Goal: Task Accomplishment & Management: Manage account settings

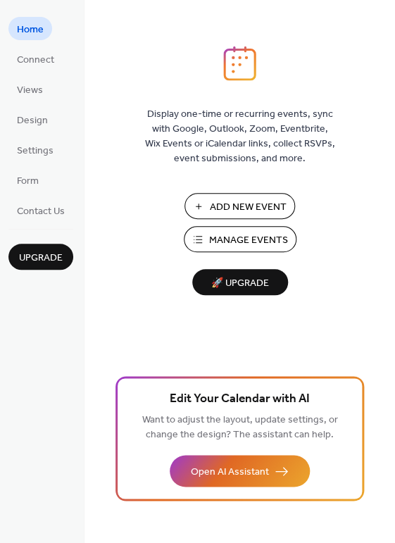
click at [244, 239] on span "Manage Events" at bounding box center [248, 240] width 79 height 15
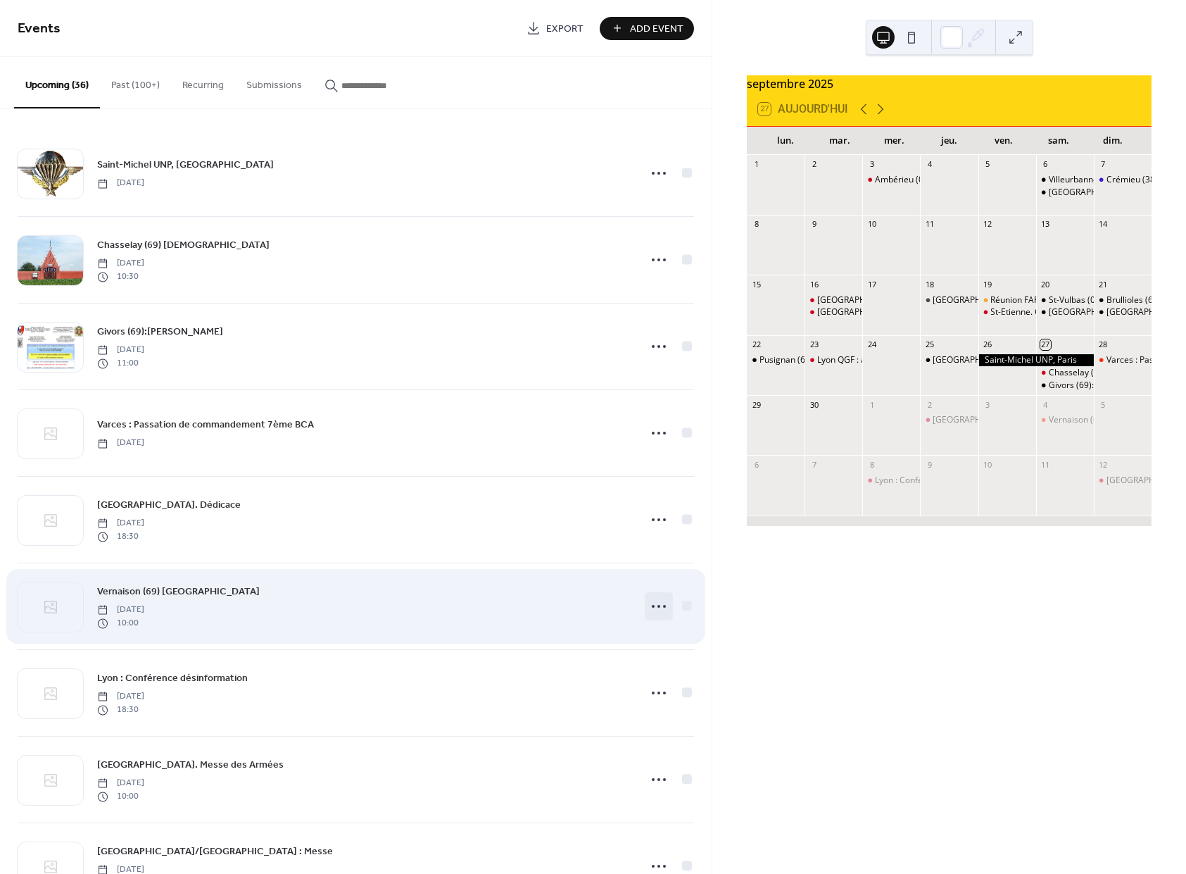
click at [648, 607] on icon at bounding box center [659, 606] width 23 height 23
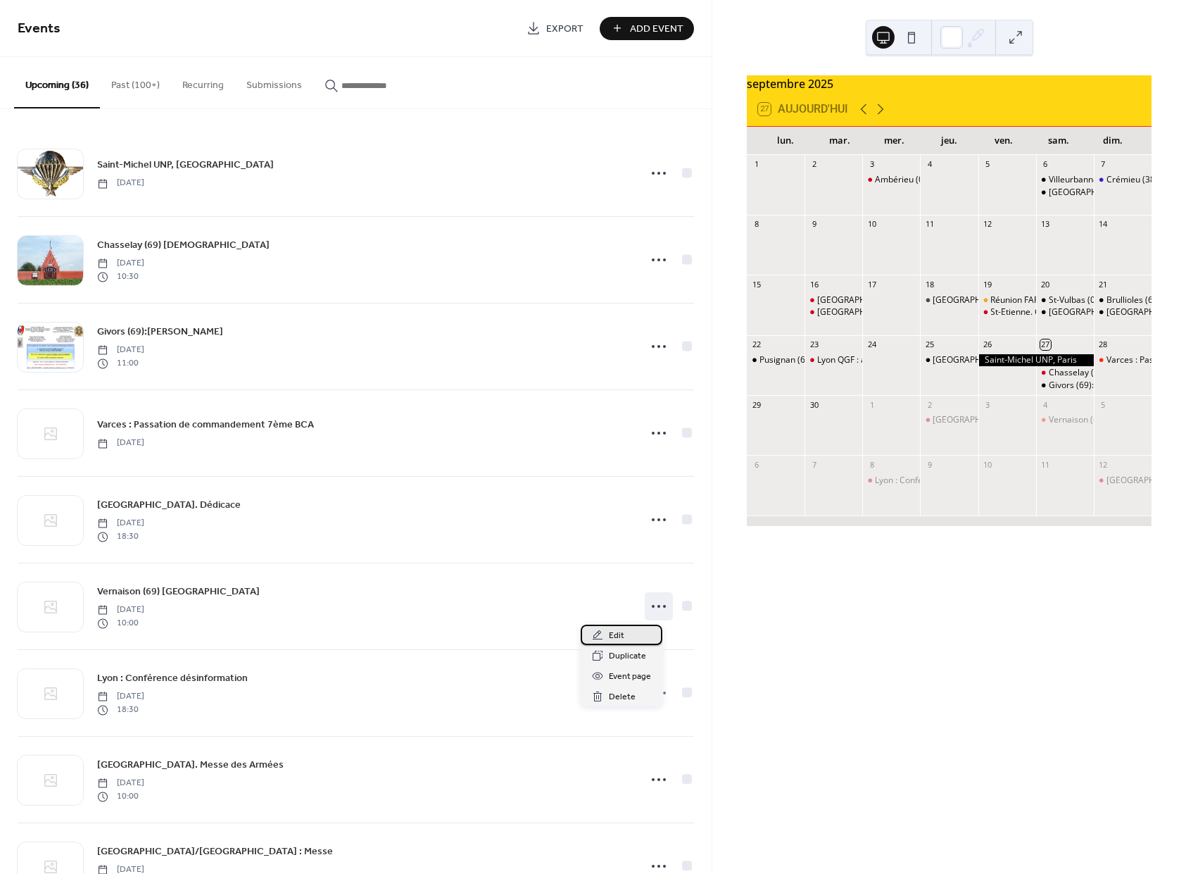
click at [593, 632] on icon at bounding box center [597, 634] width 11 height 11
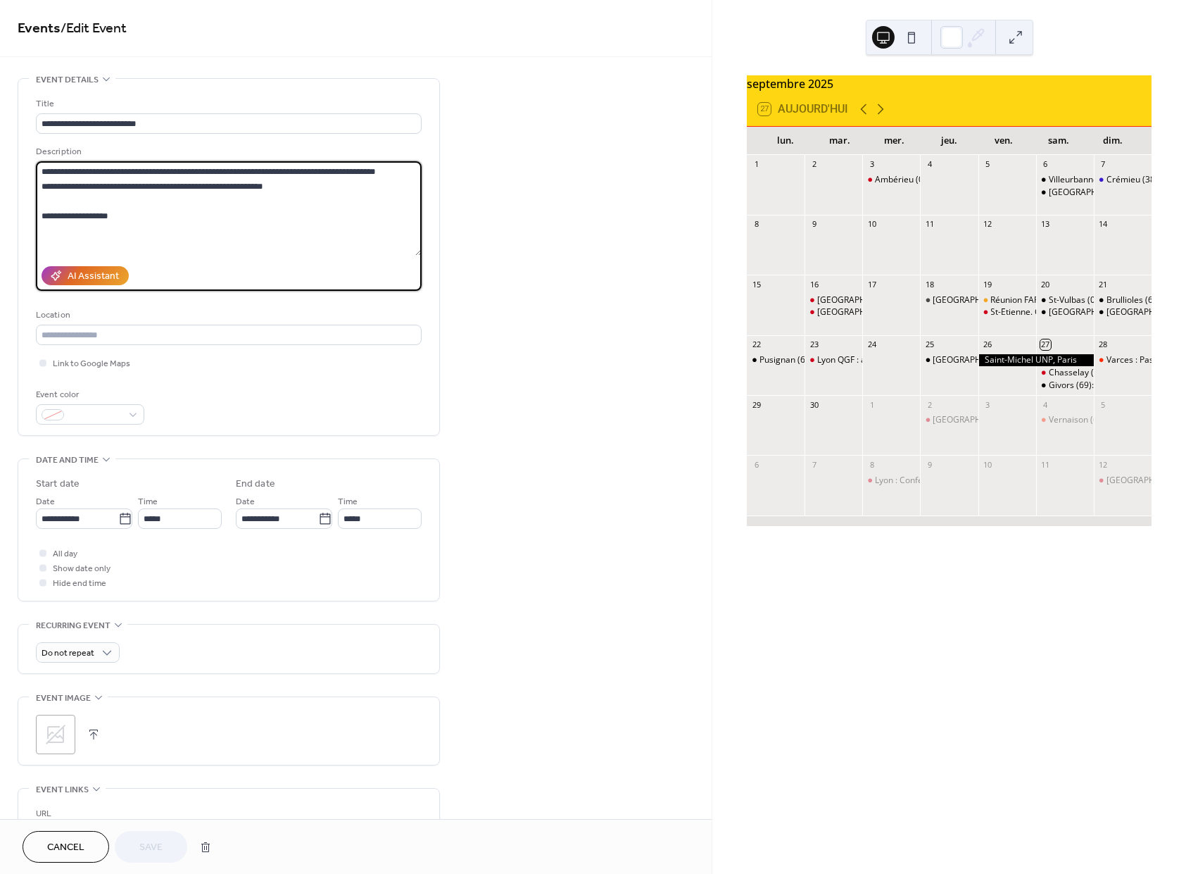
drag, startPoint x: 115, startPoint y: 221, endPoint x: 27, endPoint y: 222, distance: 88.0
click at [36, 222] on textarea "**********" at bounding box center [229, 208] width 386 height 94
type textarea "**********"
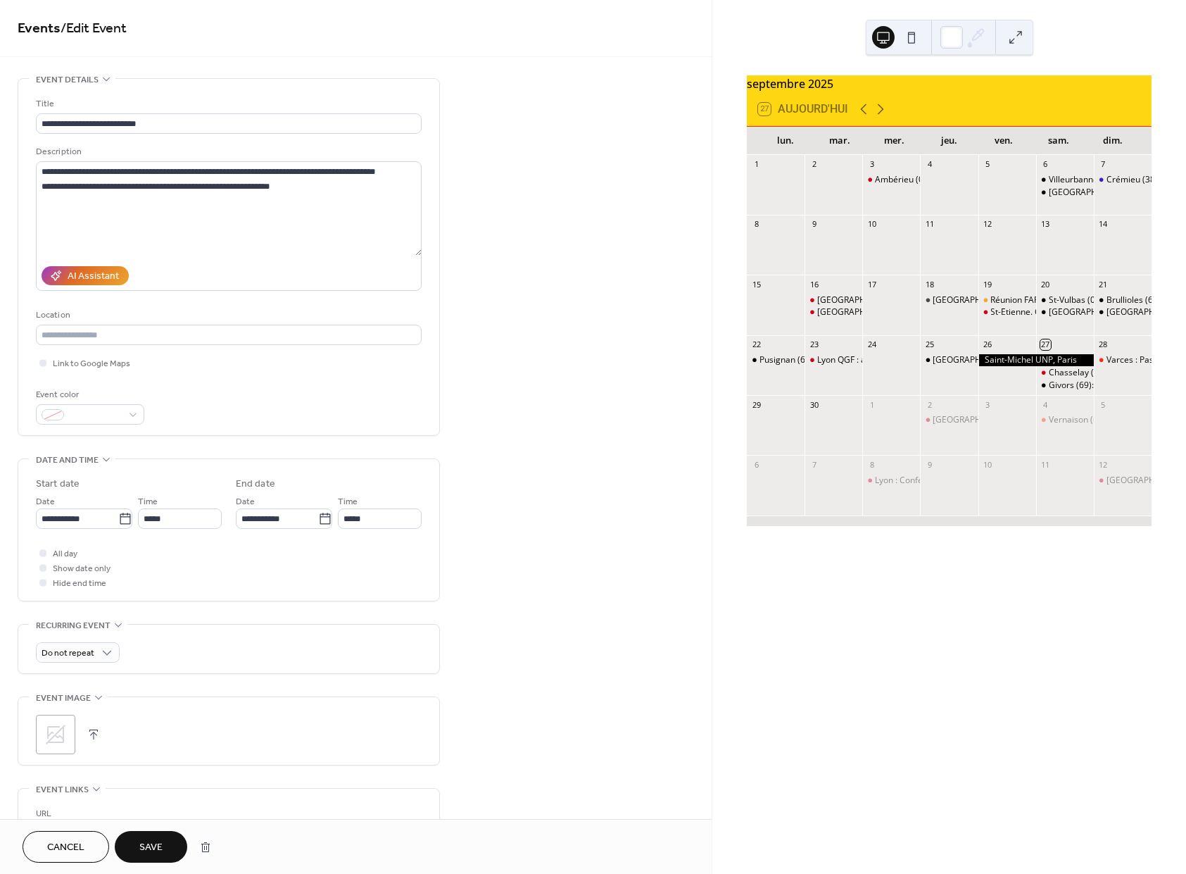
drag, startPoint x: 149, startPoint y: 845, endPoint x: 157, endPoint y: 843, distance: 8.6
click at [149, 845] on span "Save" at bounding box center [150, 848] width 23 height 15
click at [531, 587] on div "**********" at bounding box center [356, 586] width 712 height 1016
drag, startPoint x: 62, startPoint y: 848, endPoint x: 425, endPoint y: 661, distance: 408.7
click at [65, 848] on span "Cancel" at bounding box center [65, 848] width 37 height 15
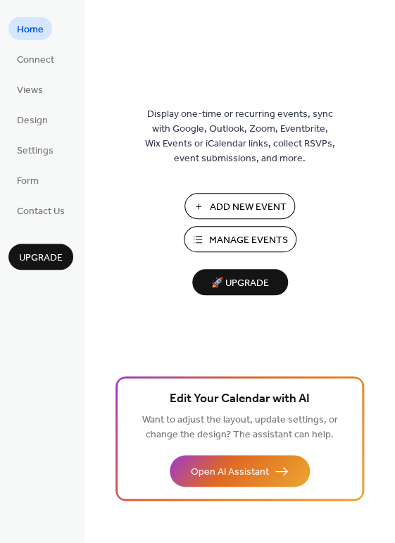
click at [244, 237] on span "Manage Events" at bounding box center [248, 240] width 79 height 15
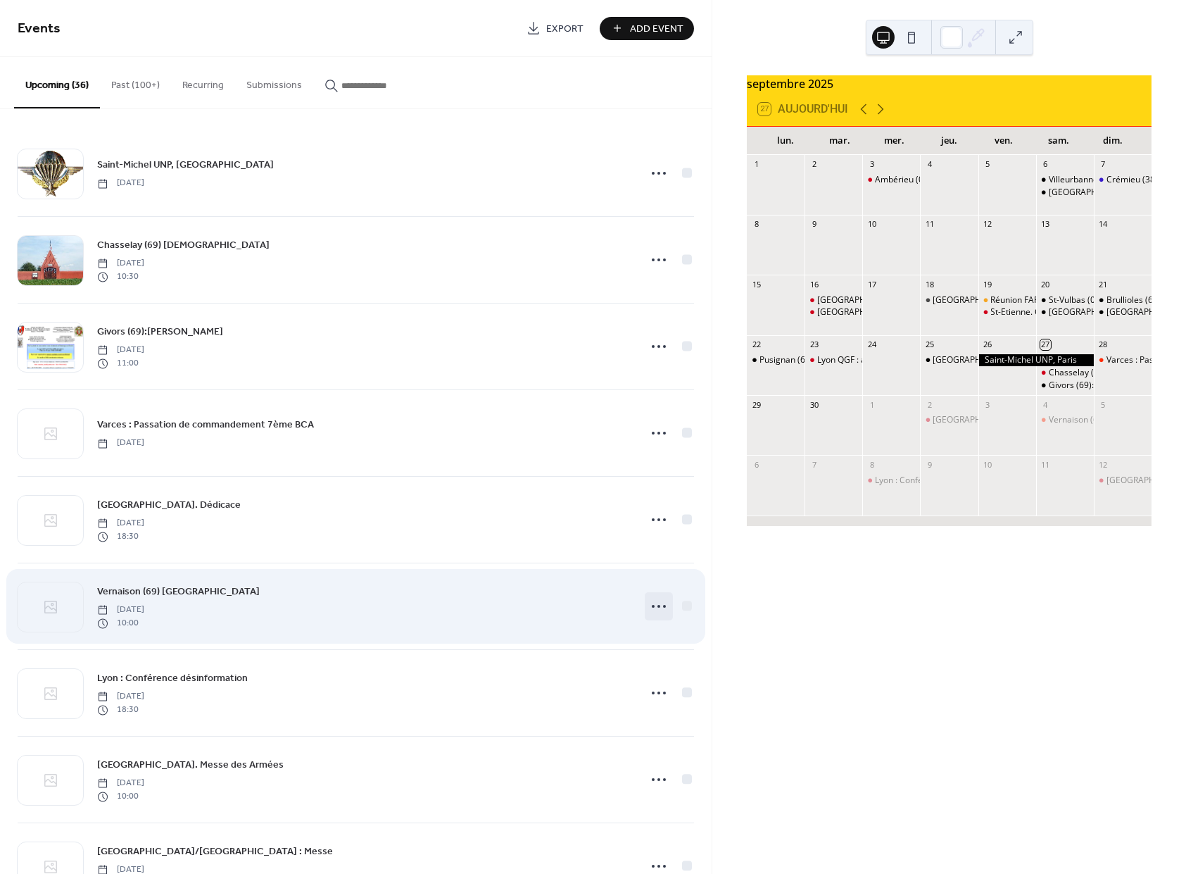
click at [648, 608] on icon at bounding box center [659, 606] width 23 height 23
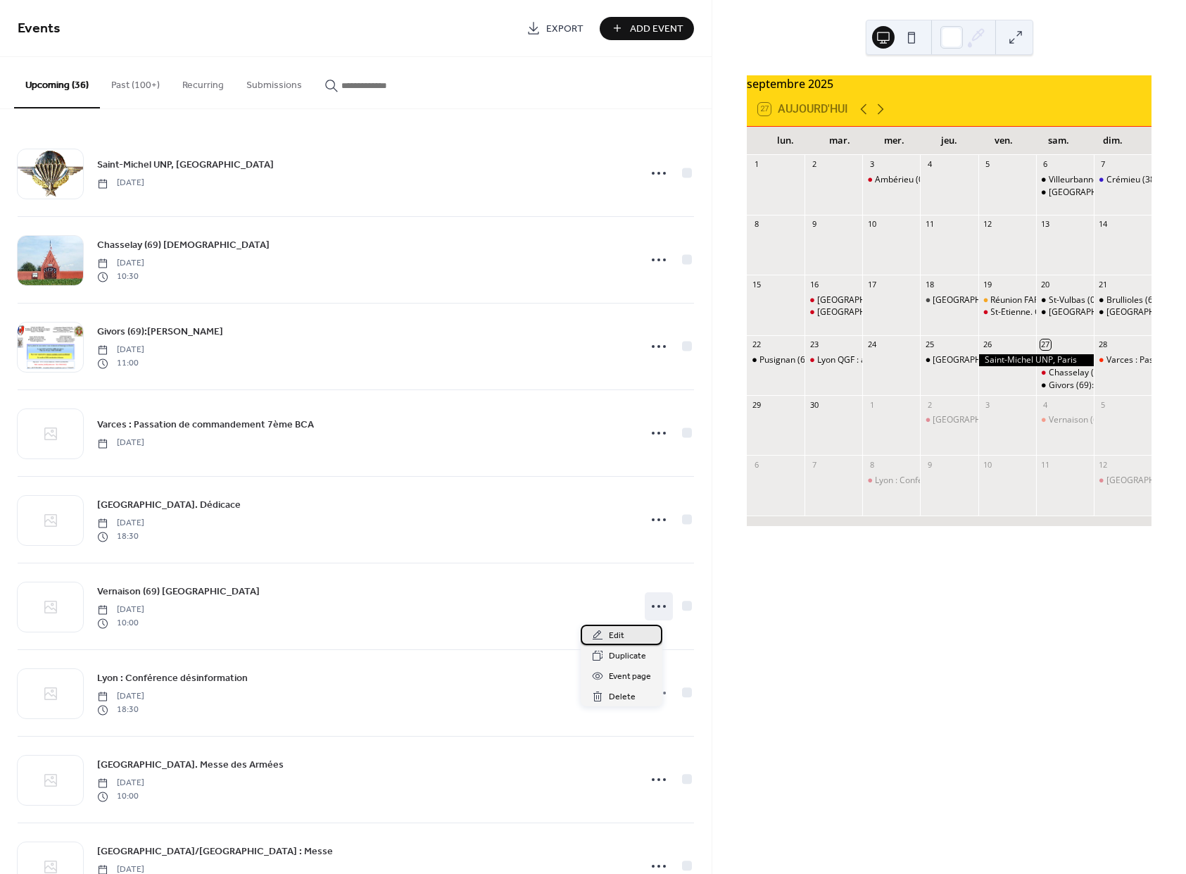
click at [594, 632] on icon at bounding box center [597, 634] width 11 height 11
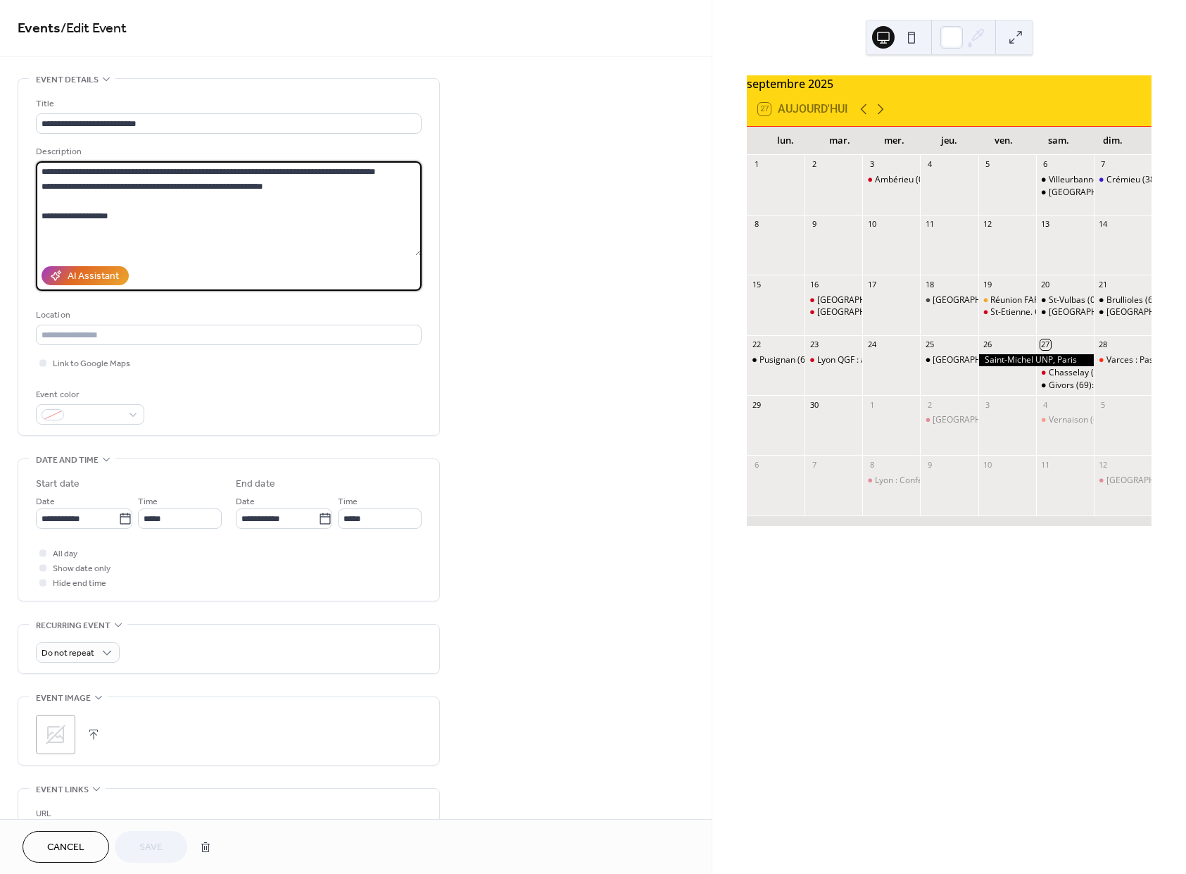
drag, startPoint x: 120, startPoint y: 221, endPoint x: 6, endPoint y: 218, distance: 114.8
click at [36, 218] on textarea "**********" at bounding box center [229, 208] width 386 height 94
type textarea "**********"
click at [165, 839] on button "Save" at bounding box center [151, 847] width 73 height 32
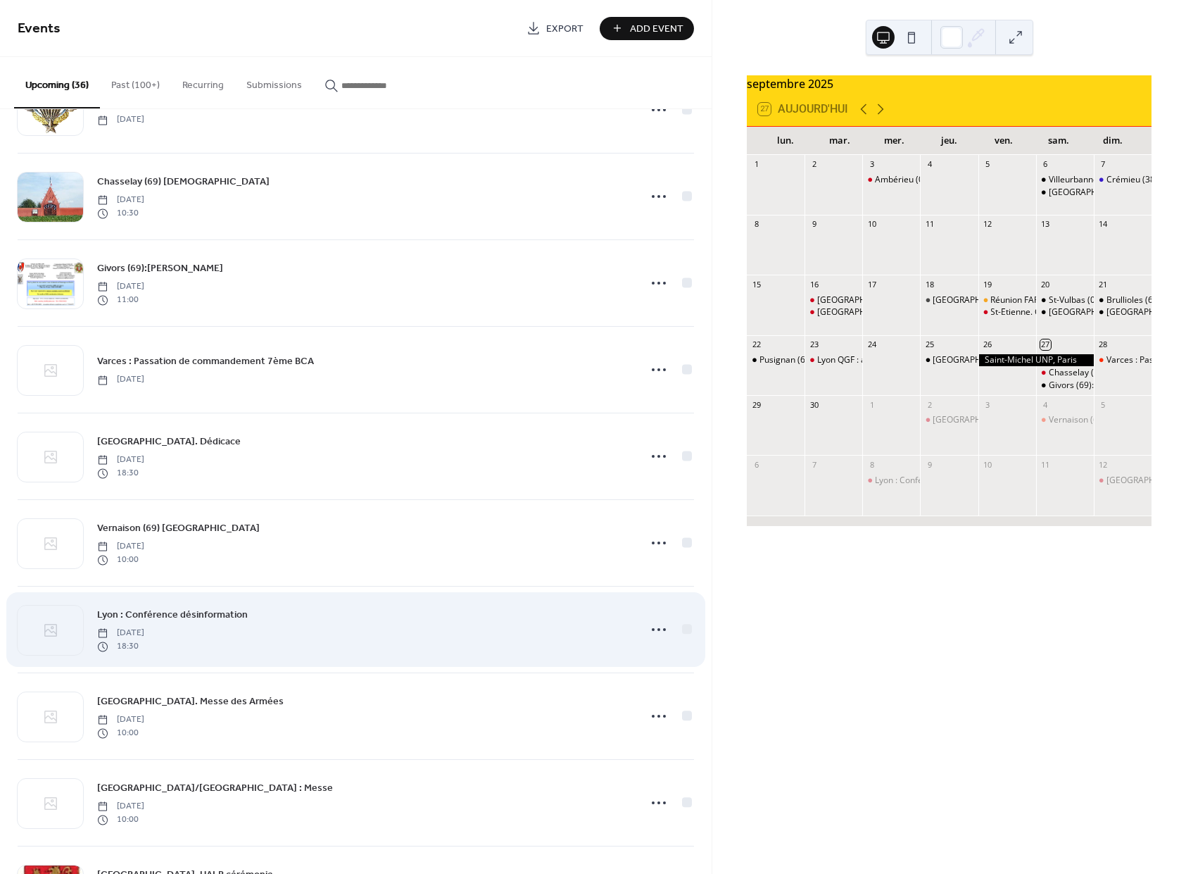
scroll to position [71, 0]
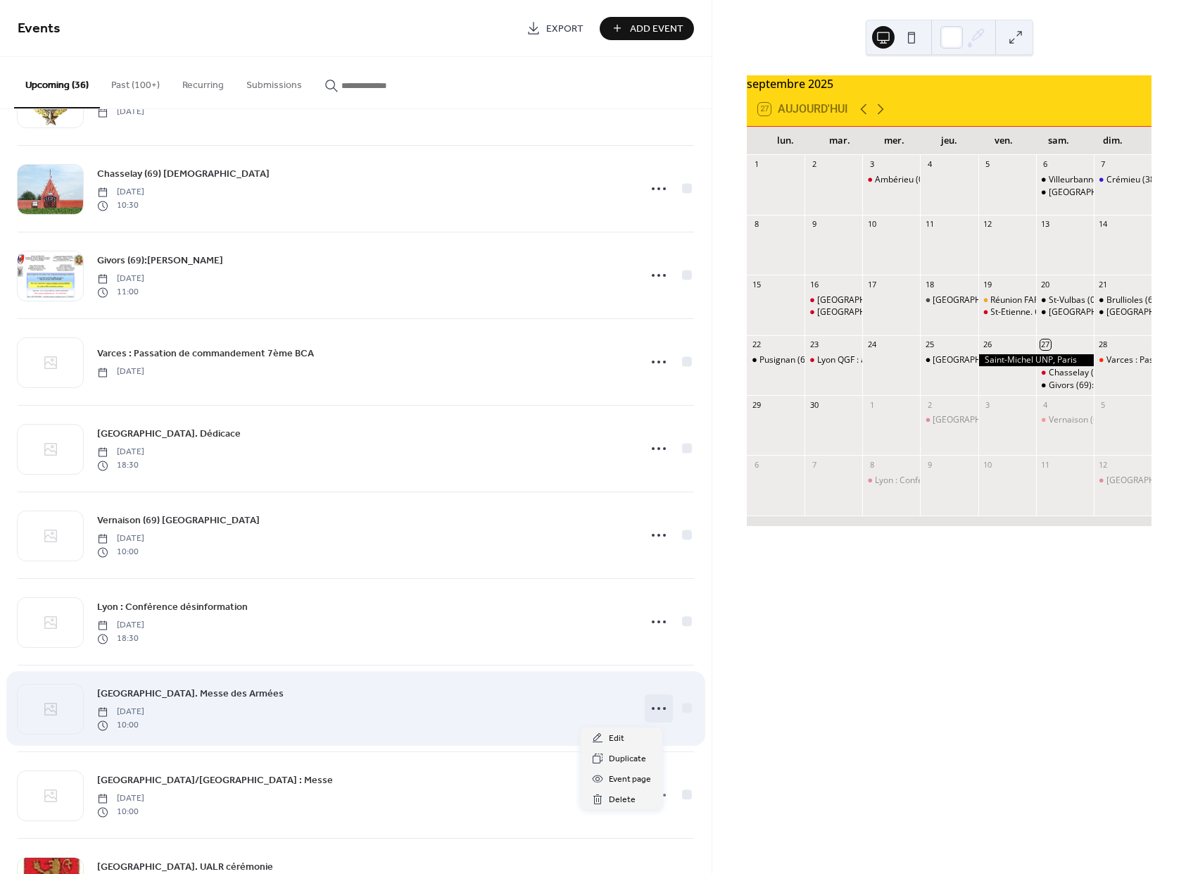
click at [648, 708] on icon at bounding box center [659, 708] width 23 height 23
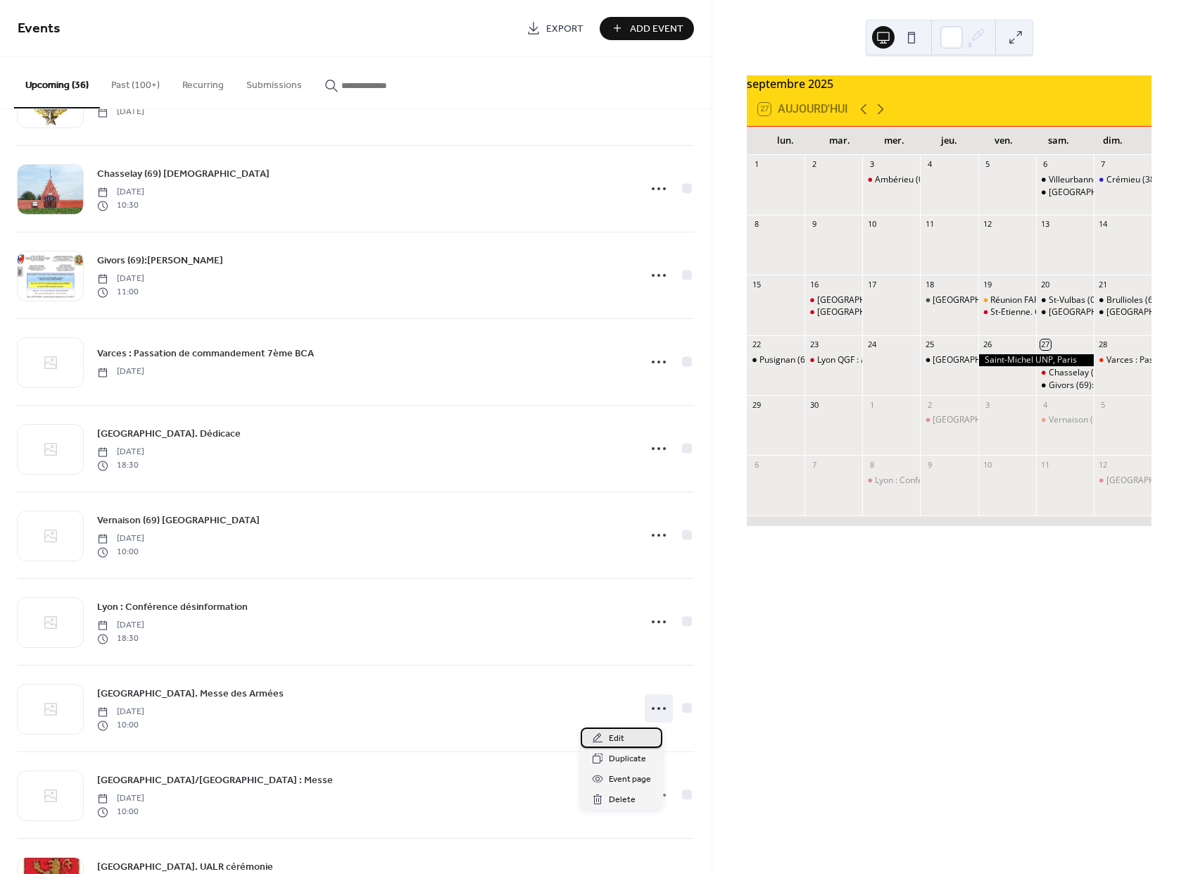
click at [597, 736] on icon at bounding box center [597, 737] width 11 height 11
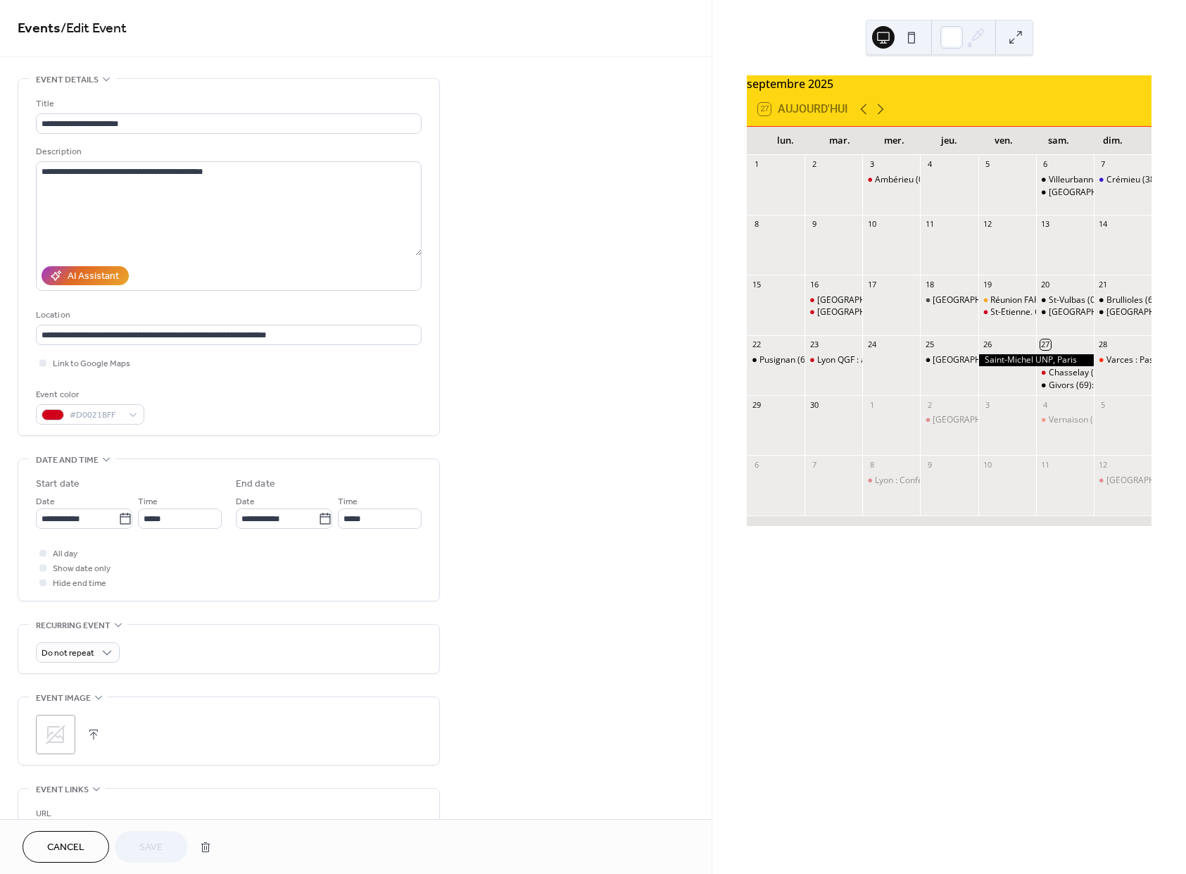
click at [522, 541] on div "**********" at bounding box center [356, 586] width 712 height 1016
click at [65, 841] on span "Cancel" at bounding box center [65, 848] width 37 height 15
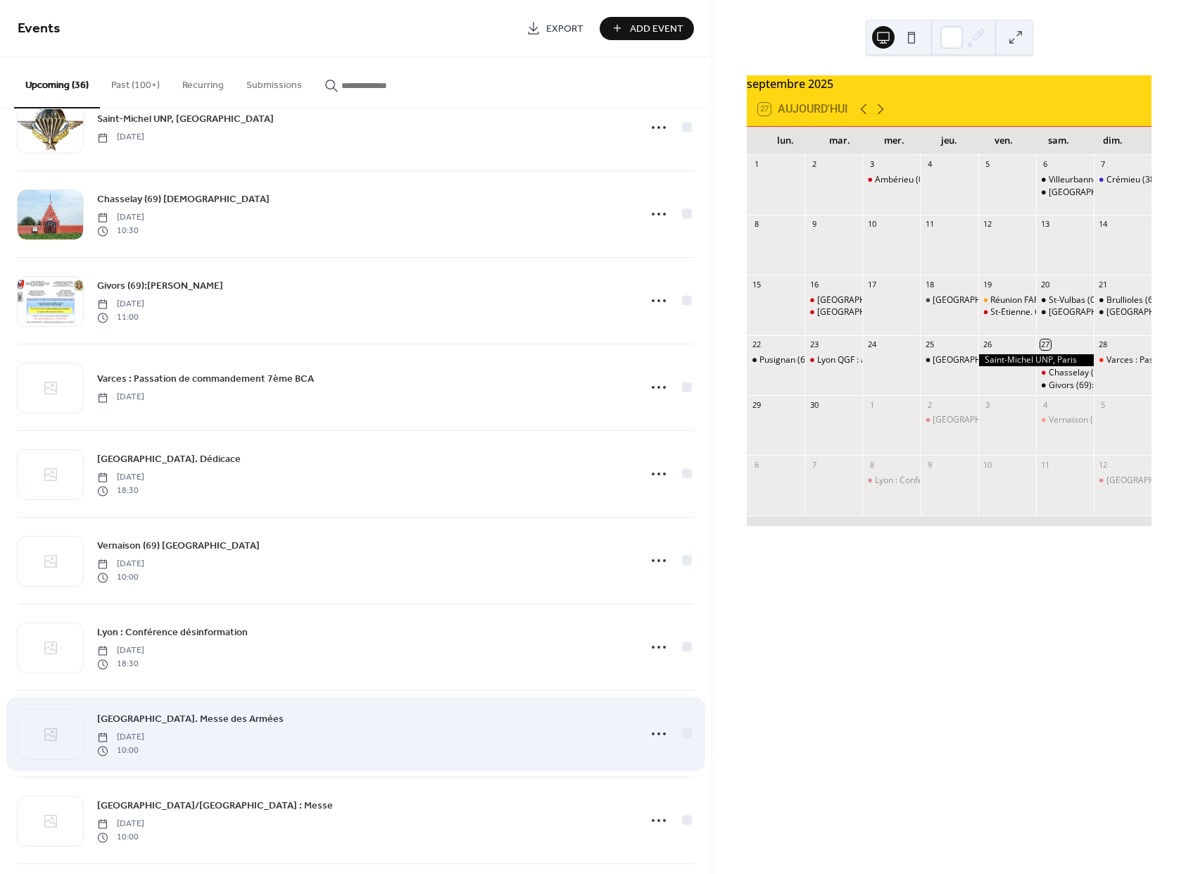
scroll to position [71, 0]
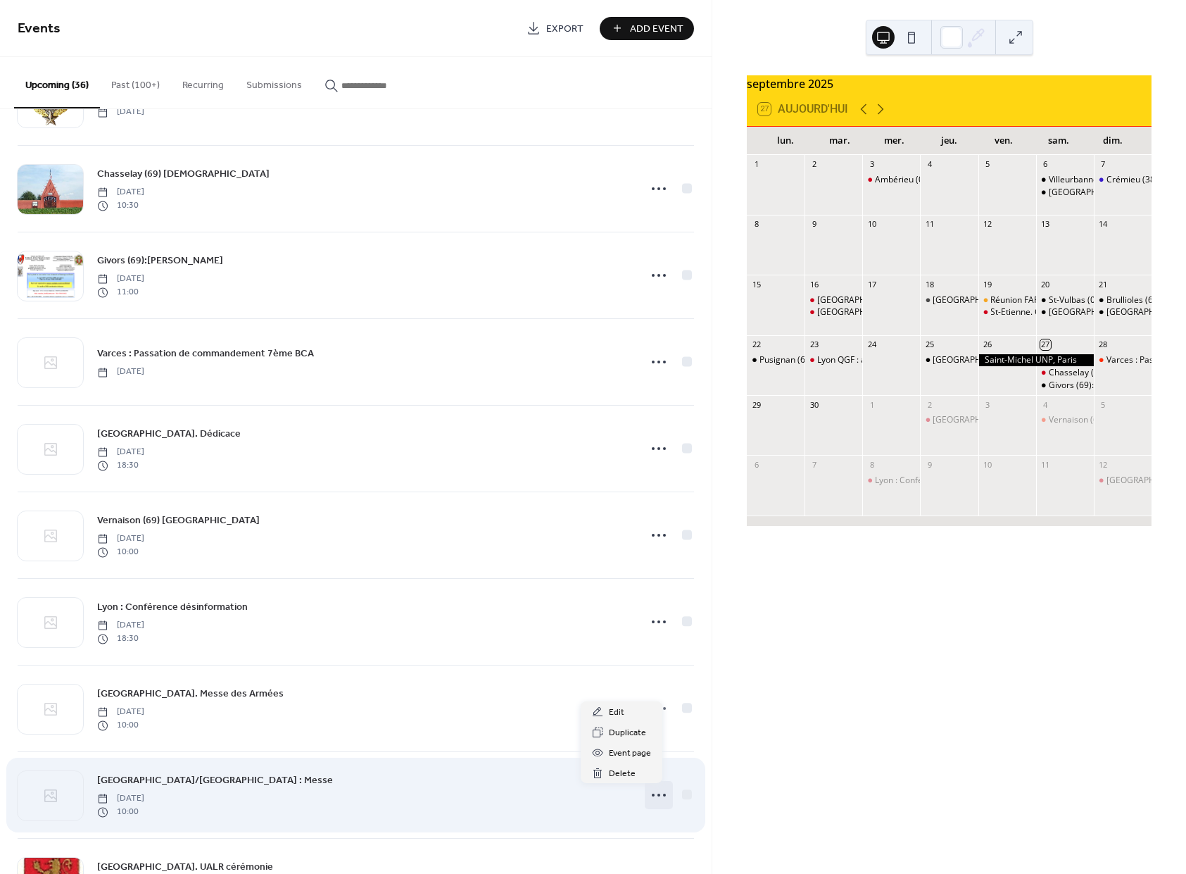
click at [648, 797] on icon at bounding box center [659, 795] width 23 height 23
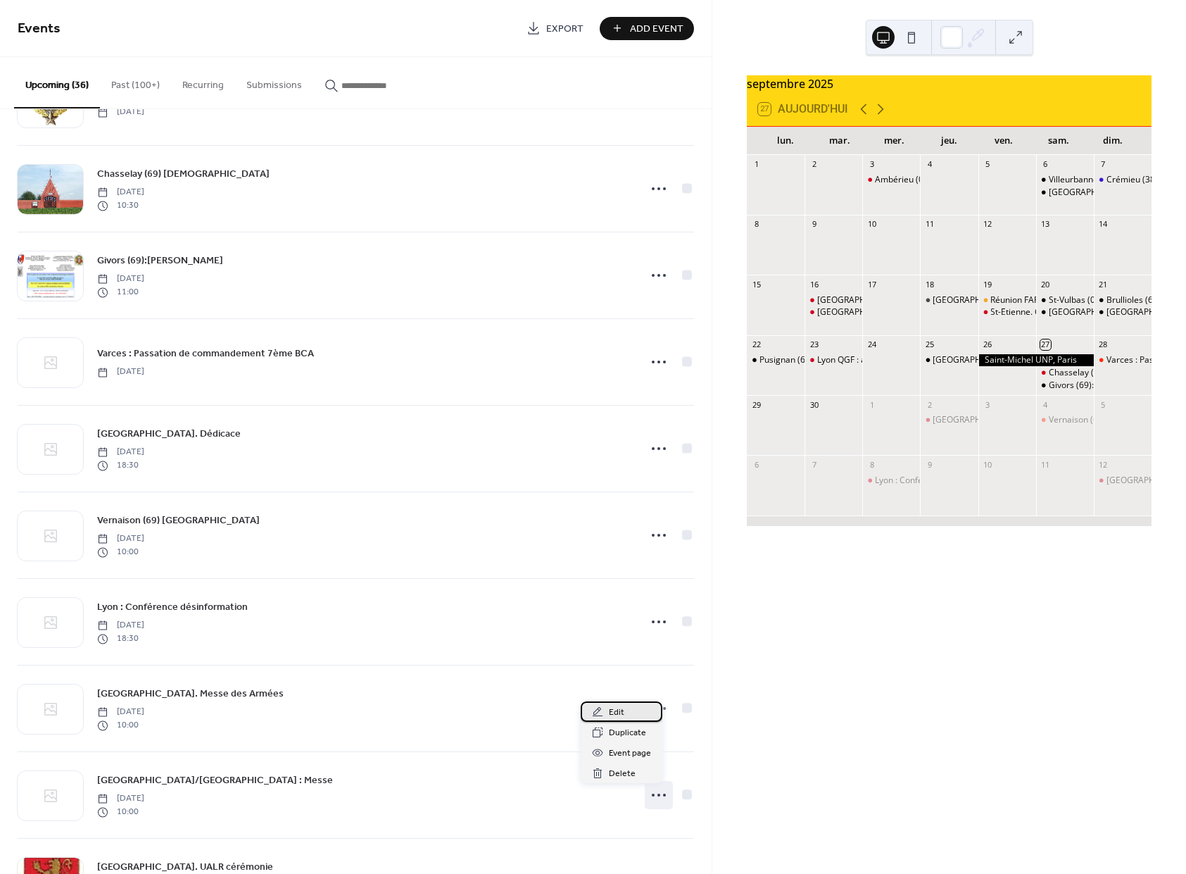
click at [597, 709] on icon at bounding box center [598, 711] width 10 height 9
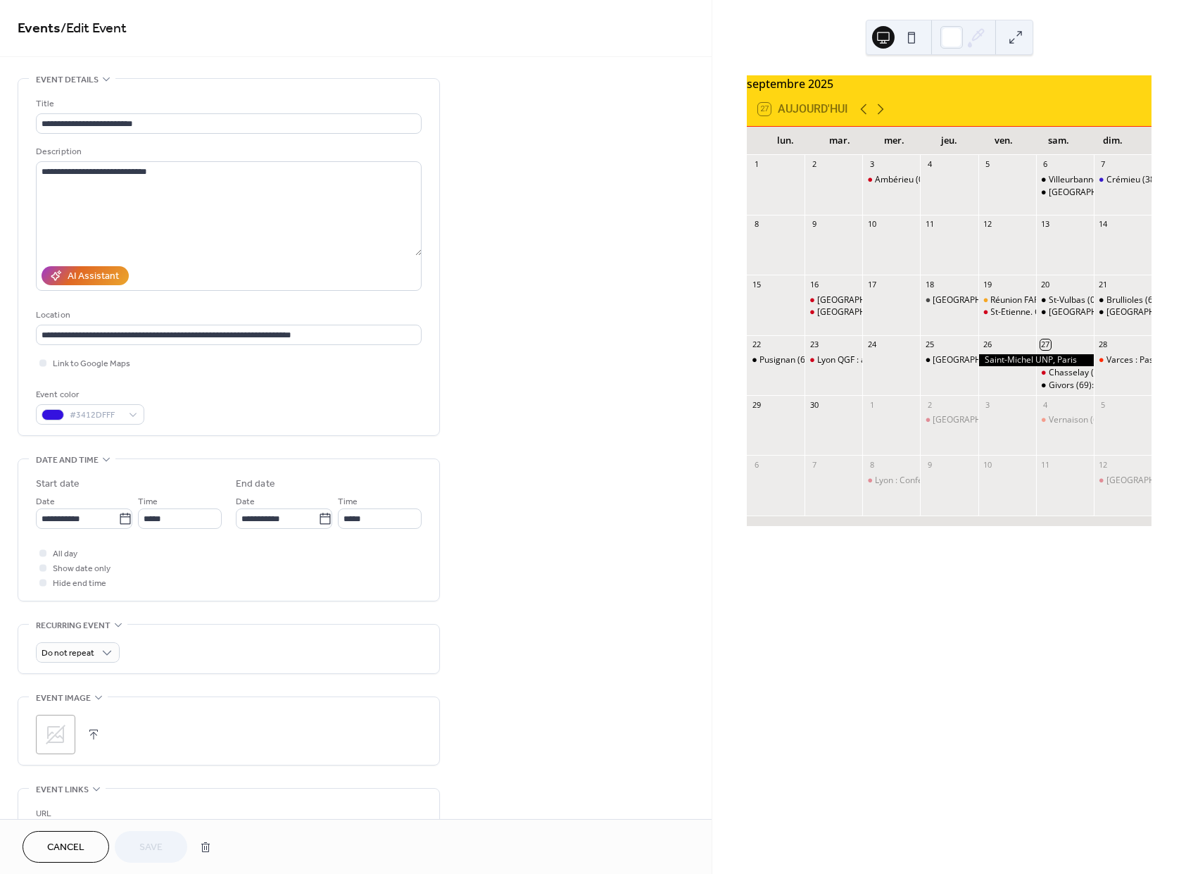
drag, startPoint x: 72, startPoint y: 843, endPoint x: 58, endPoint y: 837, distance: 14.5
click at [71, 843] on span "Cancel" at bounding box center [65, 848] width 37 height 15
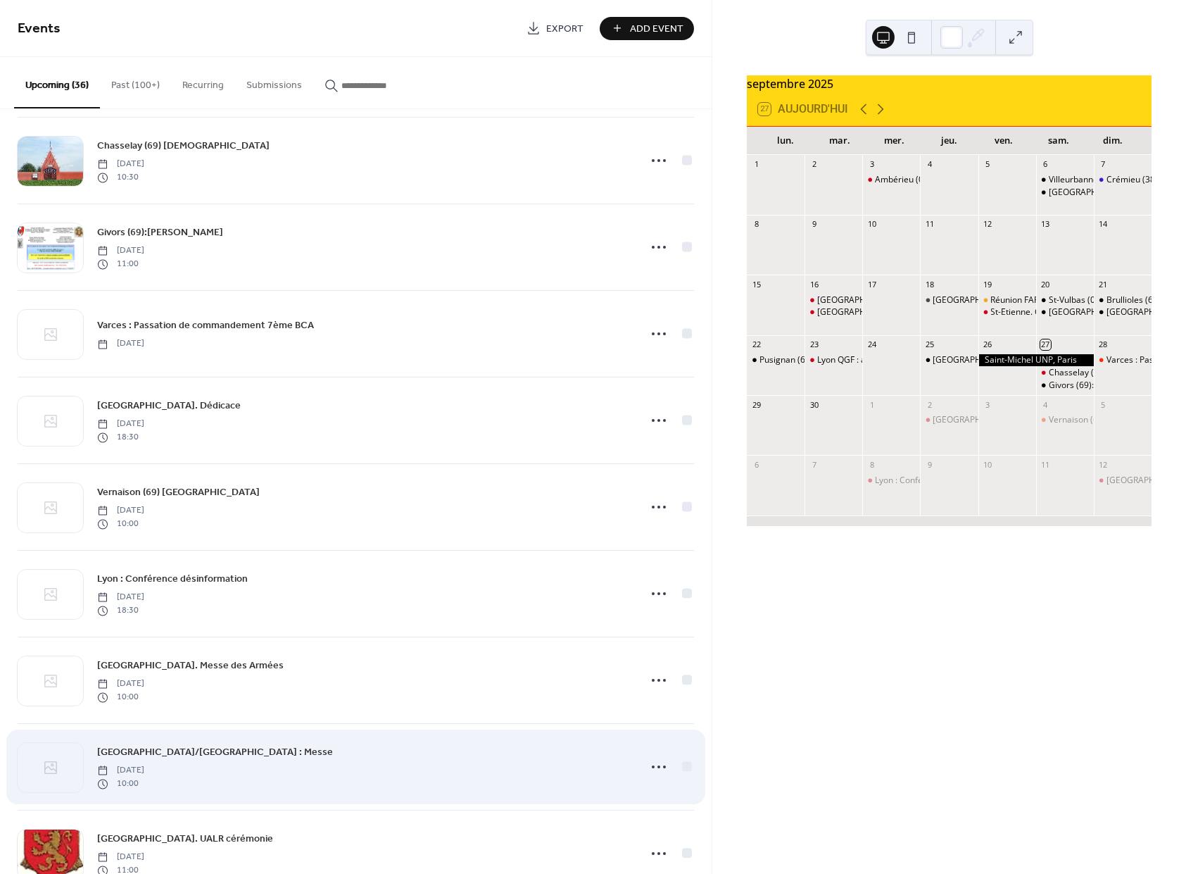
scroll to position [142, 0]
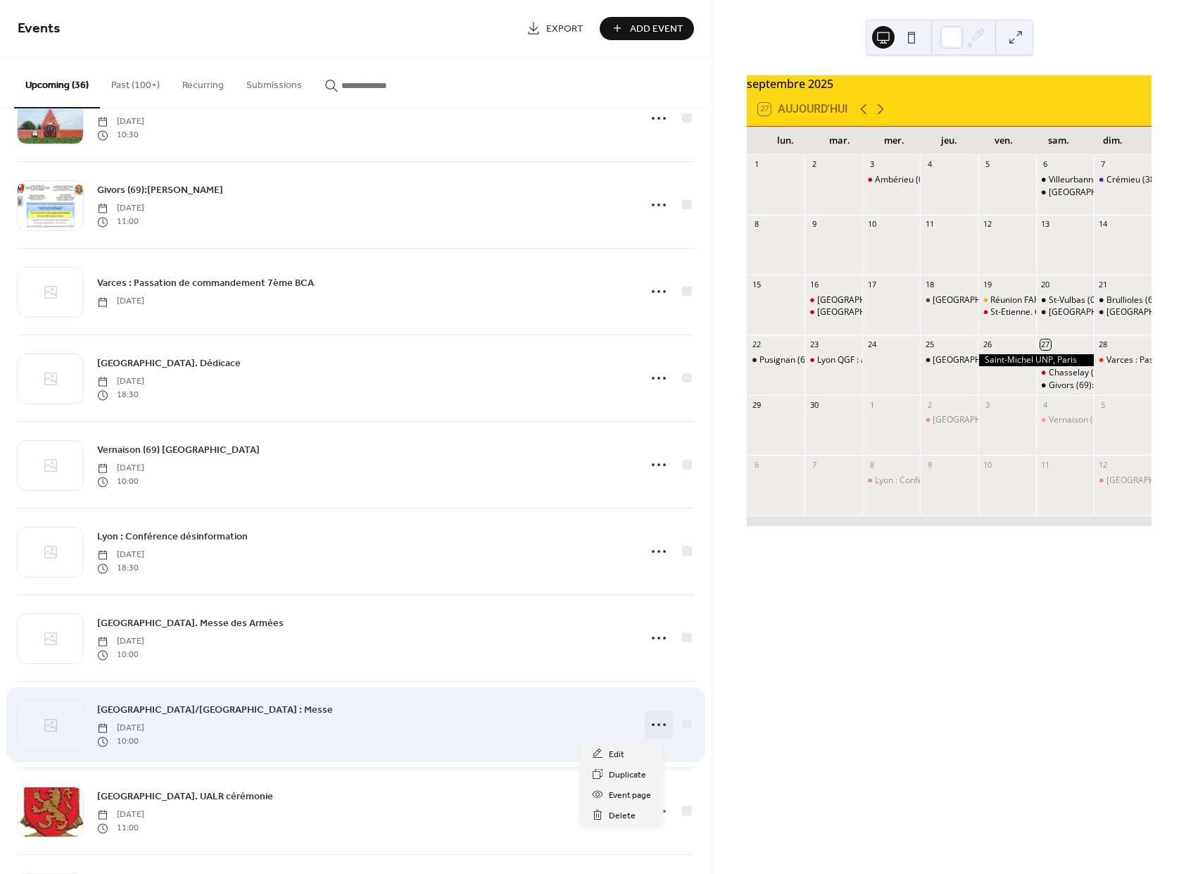
click at [648, 723] on icon at bounding box center [659, 724] width 23 height 23
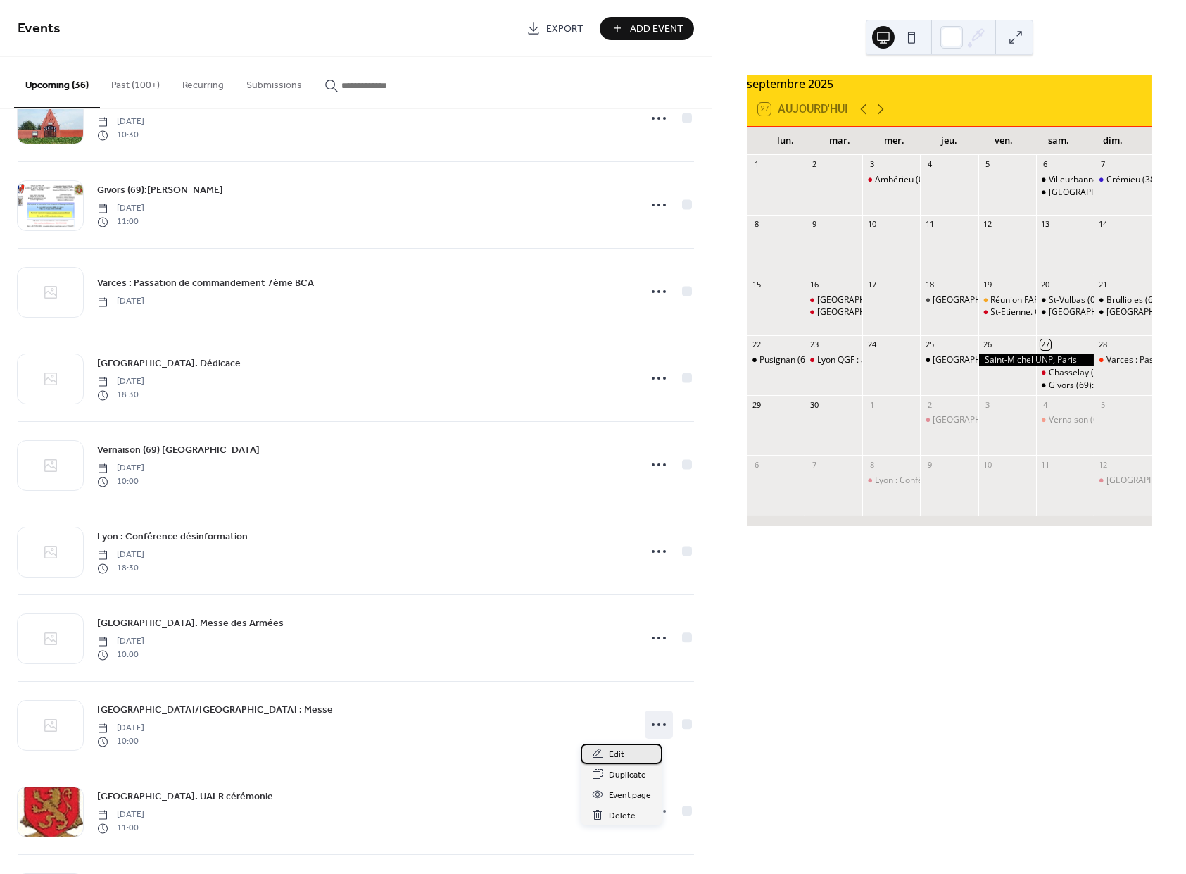
click at [598, 754] on icon at bounding box center [598, 752] width 10 height 9
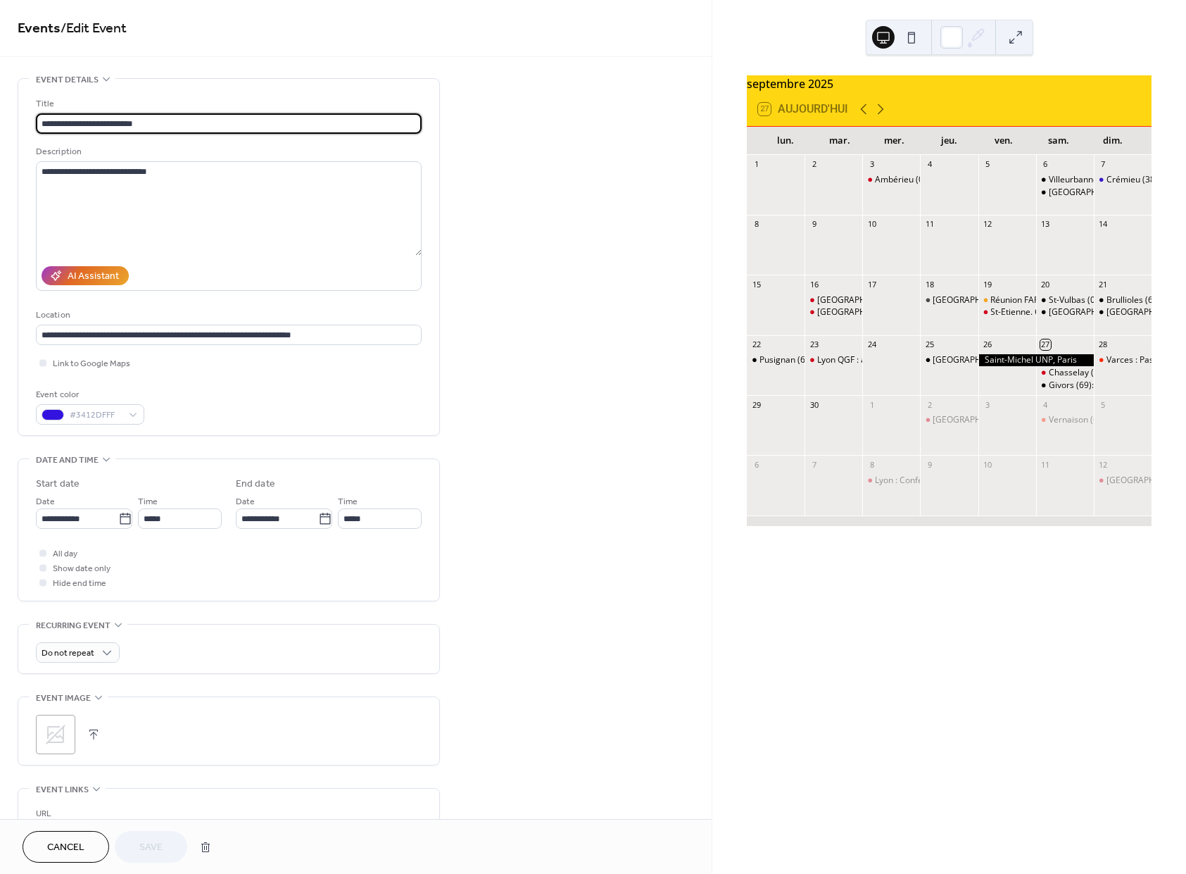
click at [65, 848] on span "Cancel" at bounding box center [65, 848] width 37 height 15
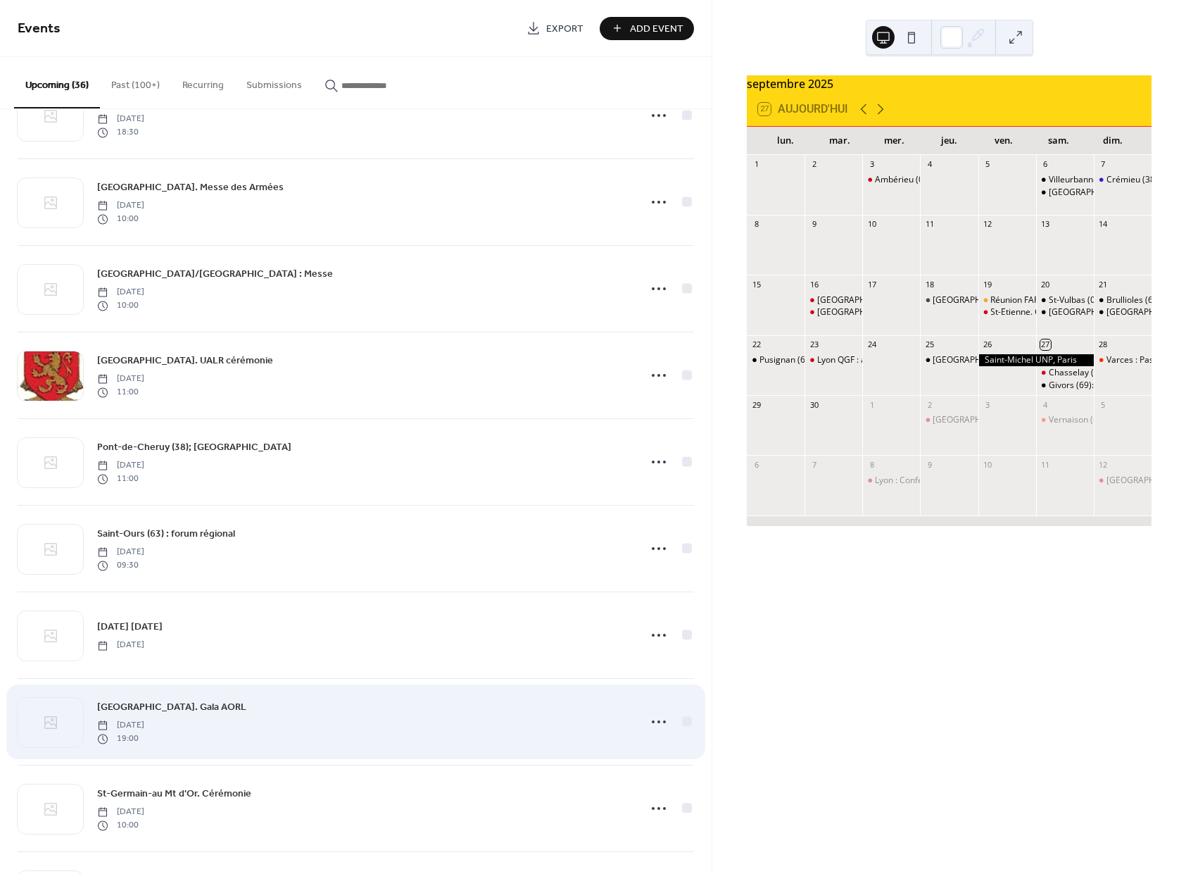
scroll to position [579, 0]
click at [648, 721] on icon at bounding box center [659, 719] width 23 height 23
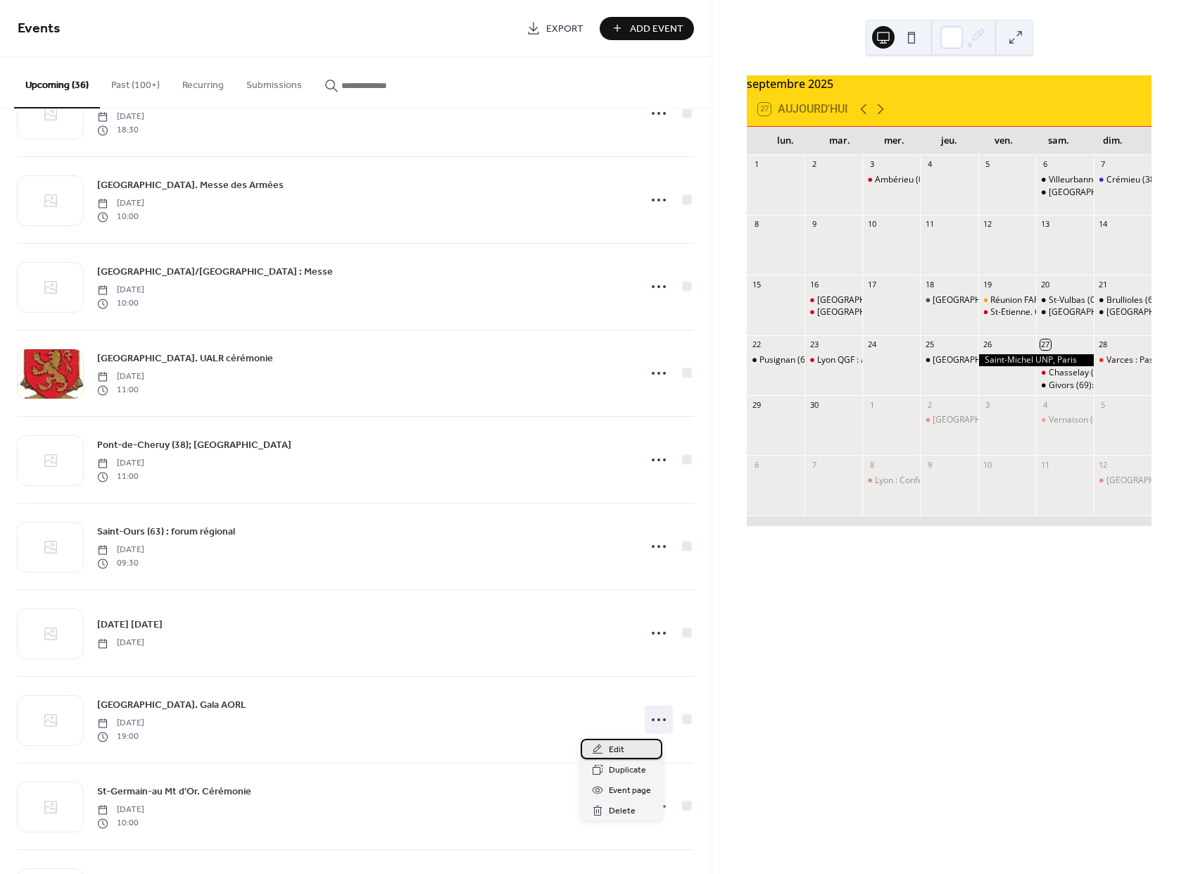
click at [596, 747] on icon at bounding box center [597, 748] width 11 height 11
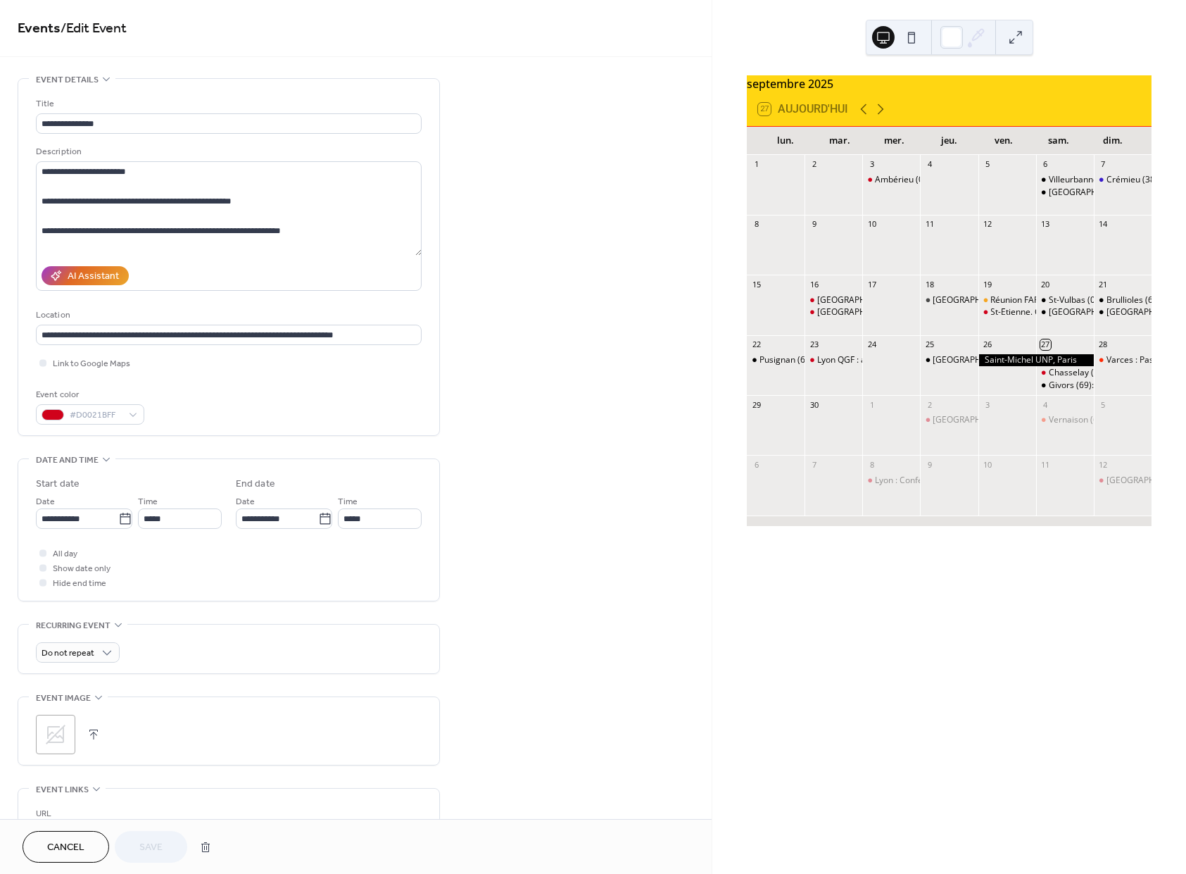
click at [65, 843] on span "Cancel" at bounding box center [65, 848] width 37 height 15
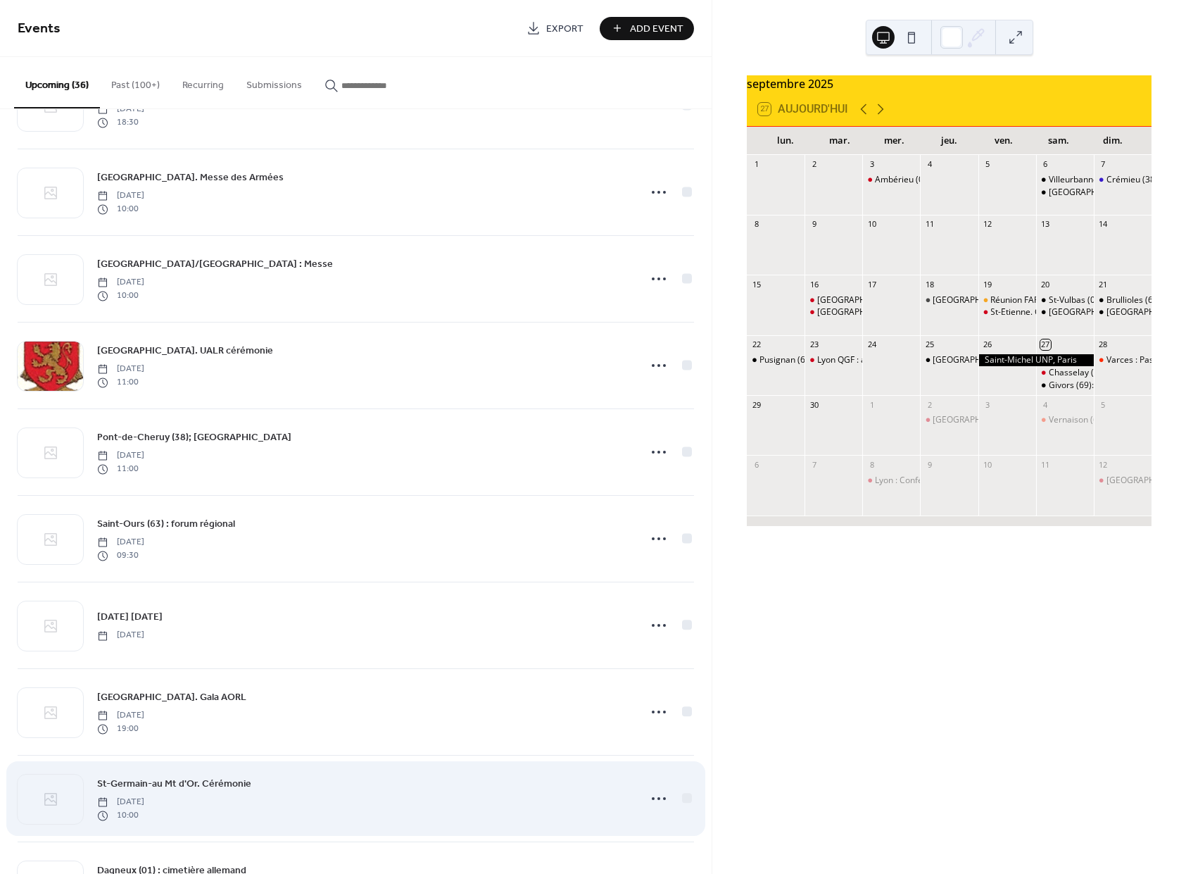
scroll to position [732, 0]
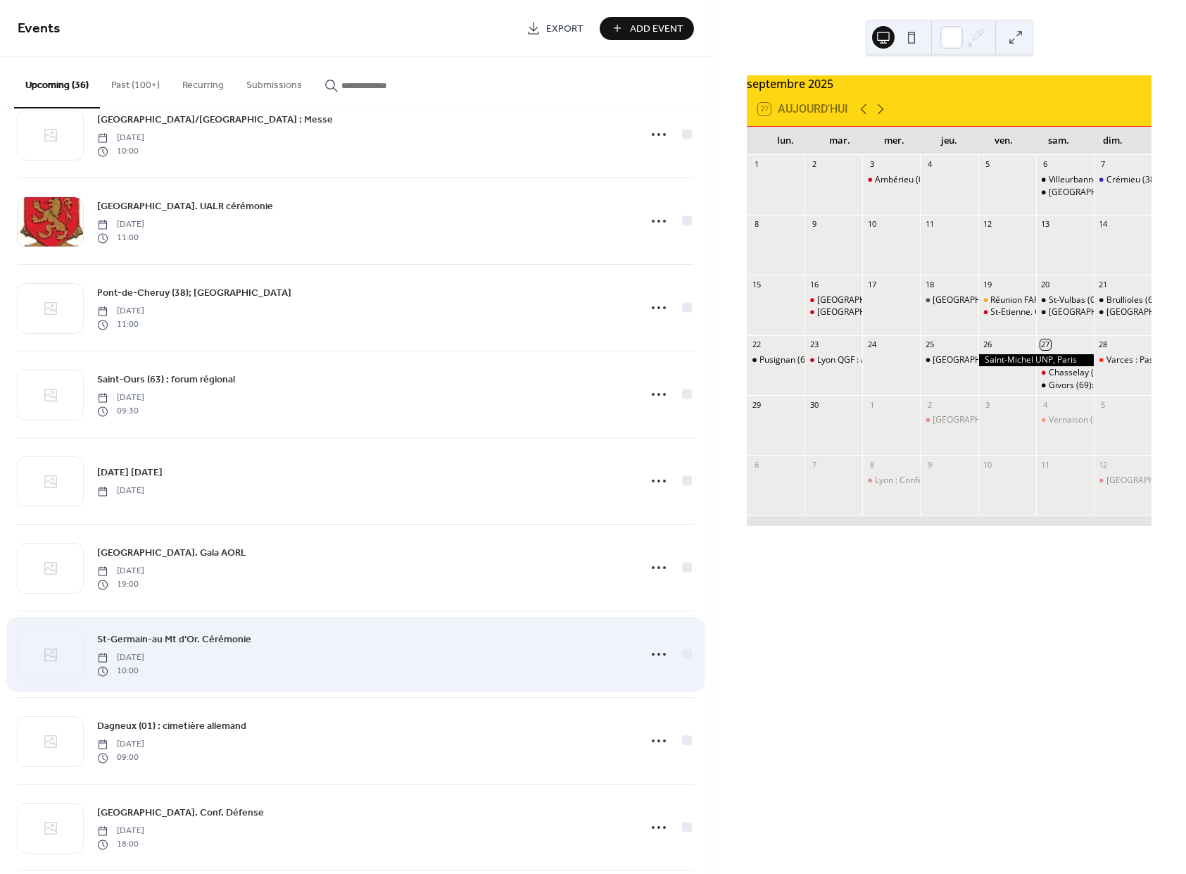
click at [289, 653] on div "St-Germain-au Mt d'Or. Cérémonie Saturday, November 15, 2025 10:00" at bounding box center [364, 654] width 534 height 45
click at [652, 655] on circle at bounding box center [653, 654] width 3 height 3
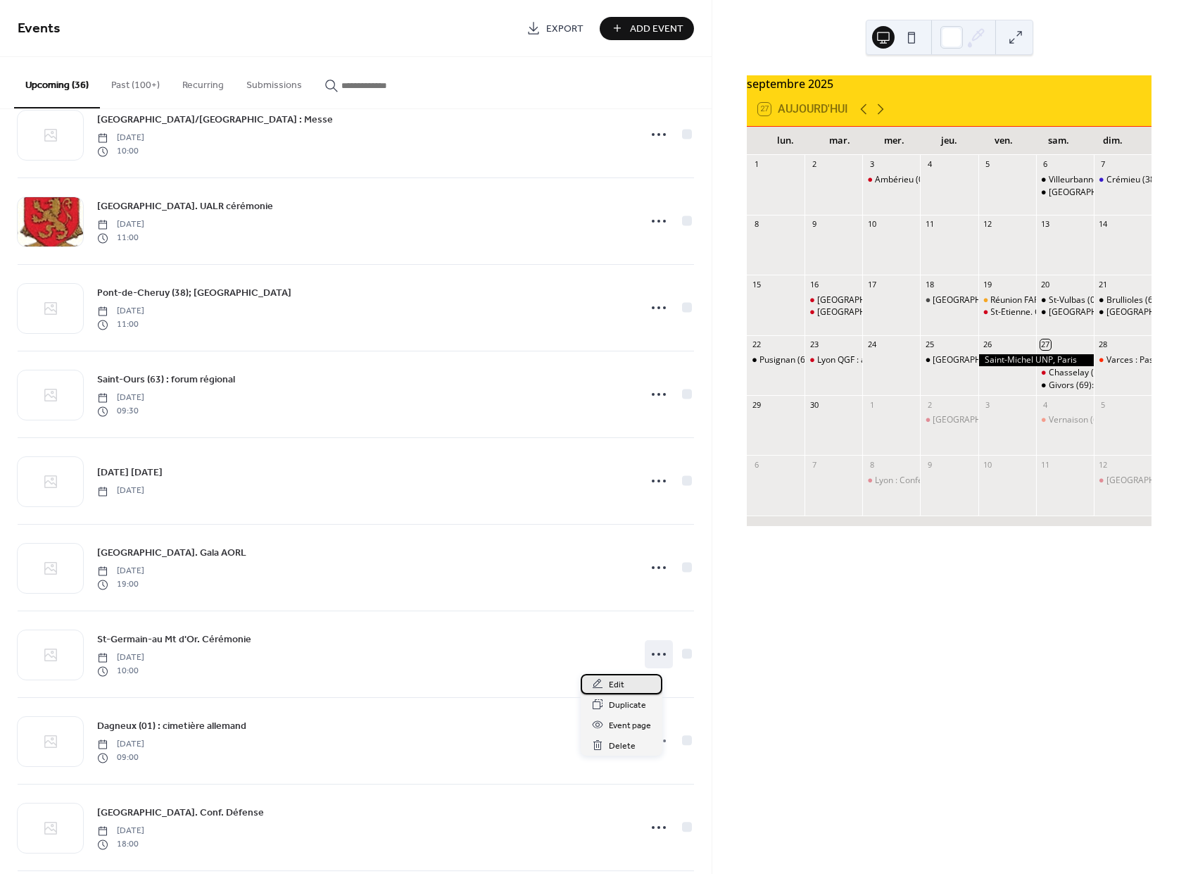
click at [598, 679] on icon at bounding box center [597, 683] width 11 height 11
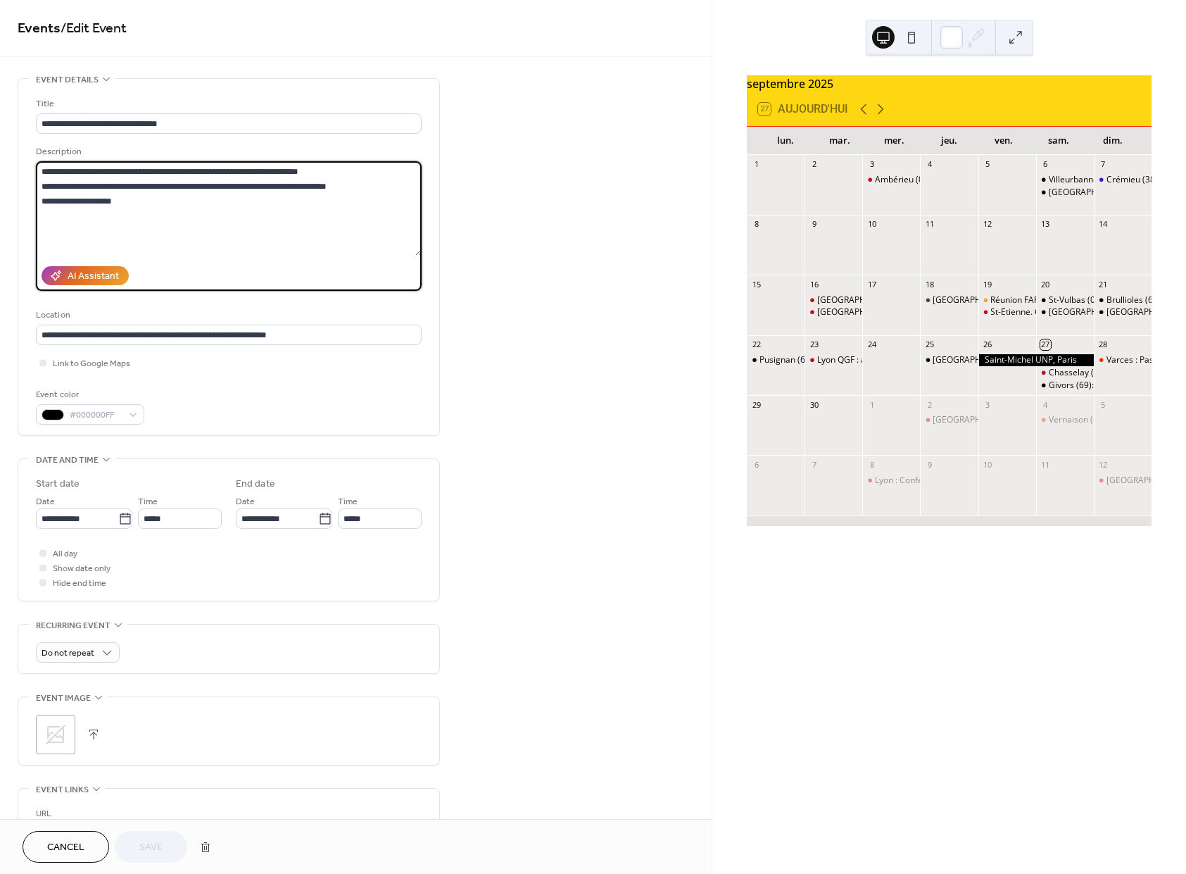
drag, startPoint x: 215, startPoint y: 173, endPoint x: 240, endPoint y: 174, distance: 25.4
click at [240, 173] on textarea "**********" at bounding box center [229, 208] width 386 height 94
click at [236, 216] on textarea "**********" at bounding box center [229, 208] width 386 height 94
click at [115, 201] on textarea "**********" at bounding box center [229, 208] width 386 height 94
type textarea "**********"
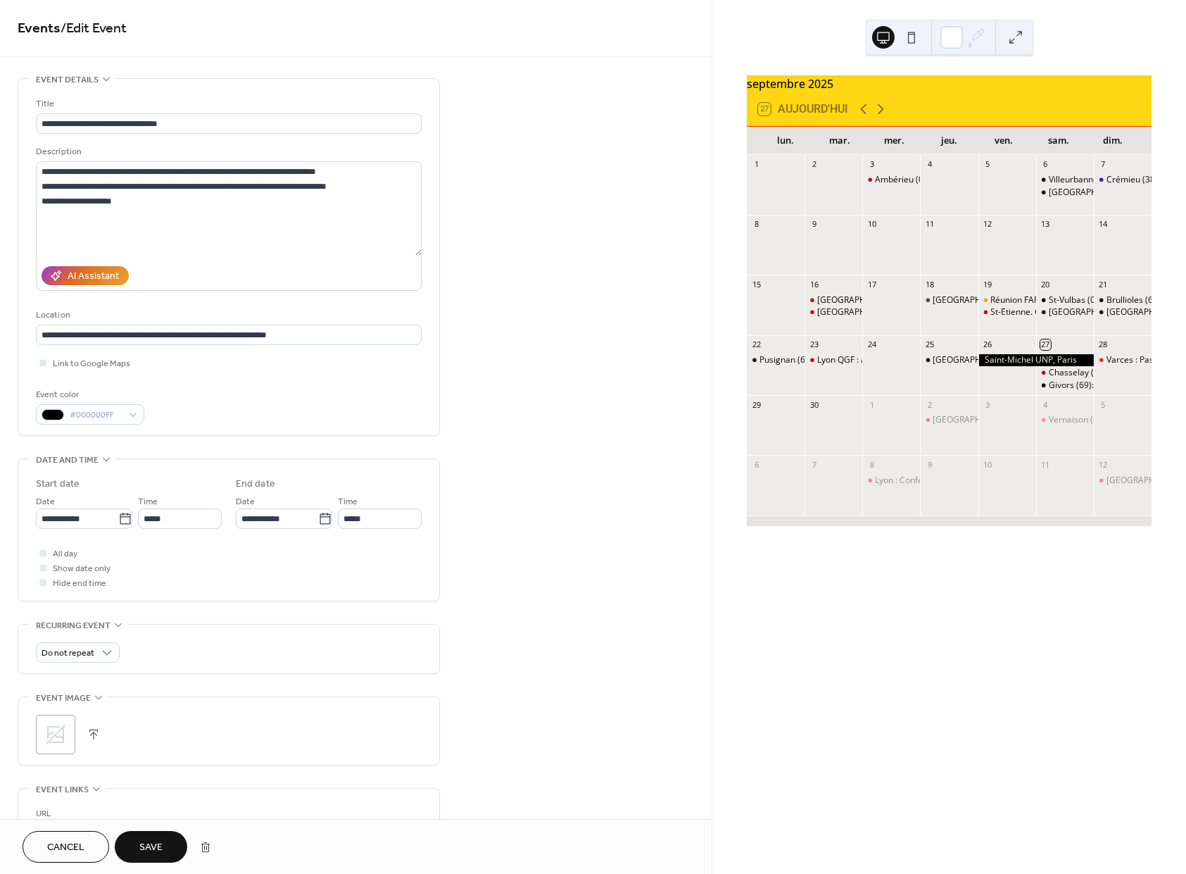
click at [148, 846] on span "Save" at bounding box center [150, 848] width 23 height 15
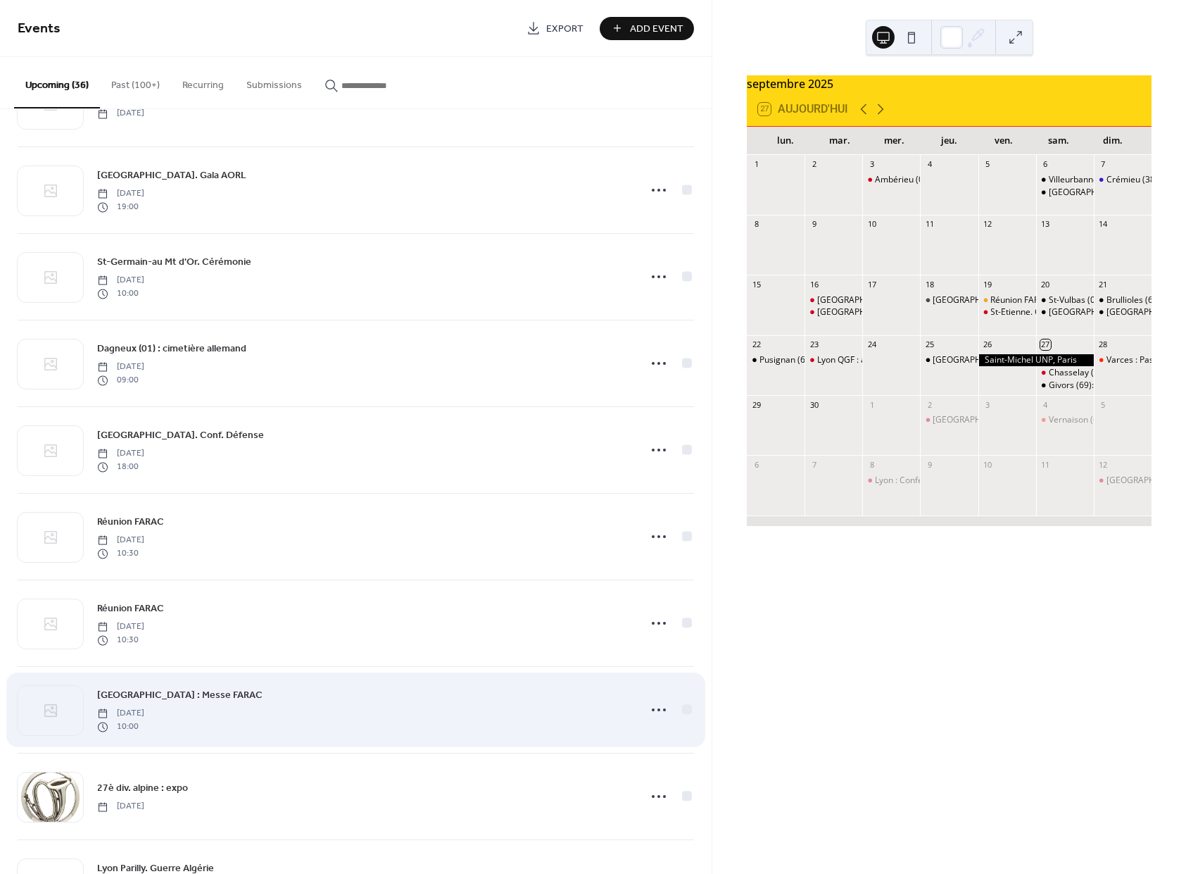
scroll to position [1156, 0]
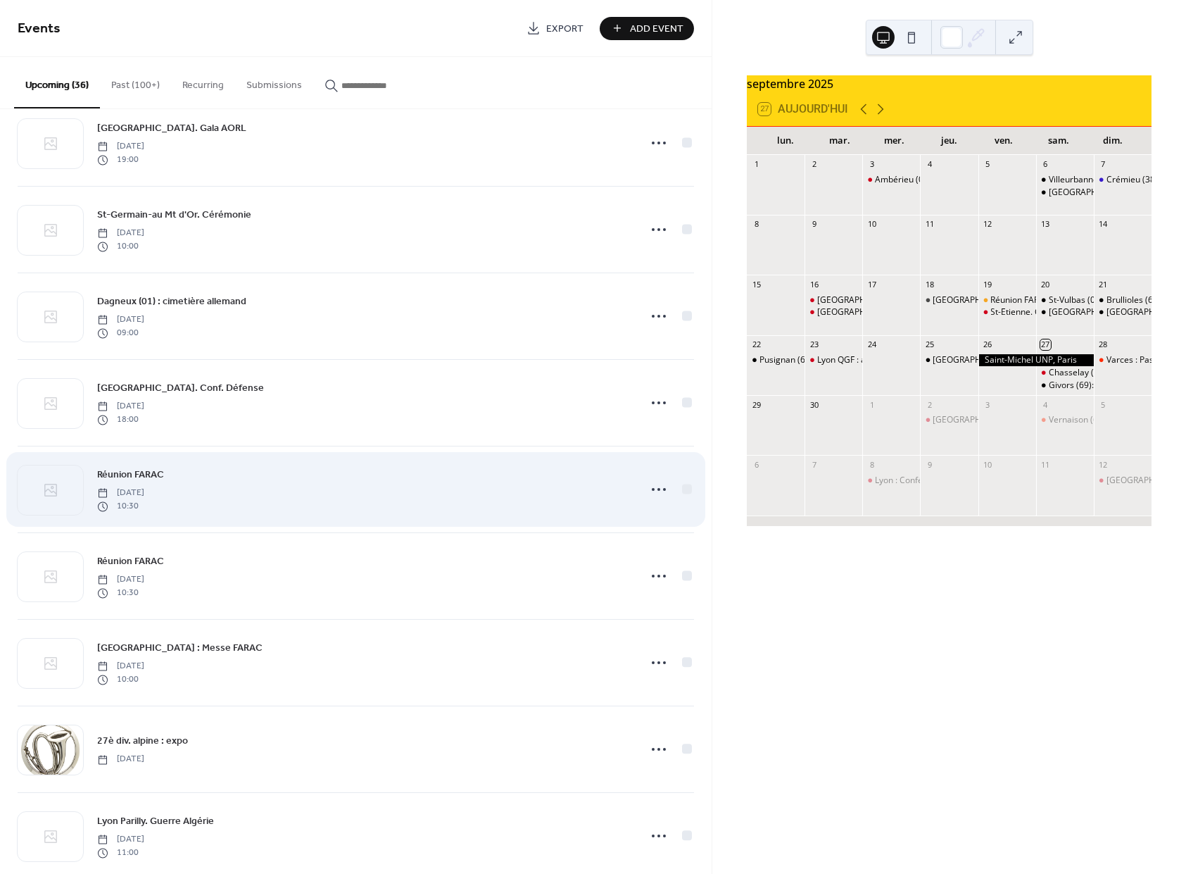
click at [258, 493] on div "Réunion FARAC Friday, November 21, 2025 10:30" at bounding box center [364, 489] width 534 height 45
click at [244, 494] on div "Réunion FARAC Friday, November 21, 2025 10:30" at bounding box center [364, 489] width 534 height 45
click at [648, 492] on icon at bounding box center [659, 489] width 23 height 23
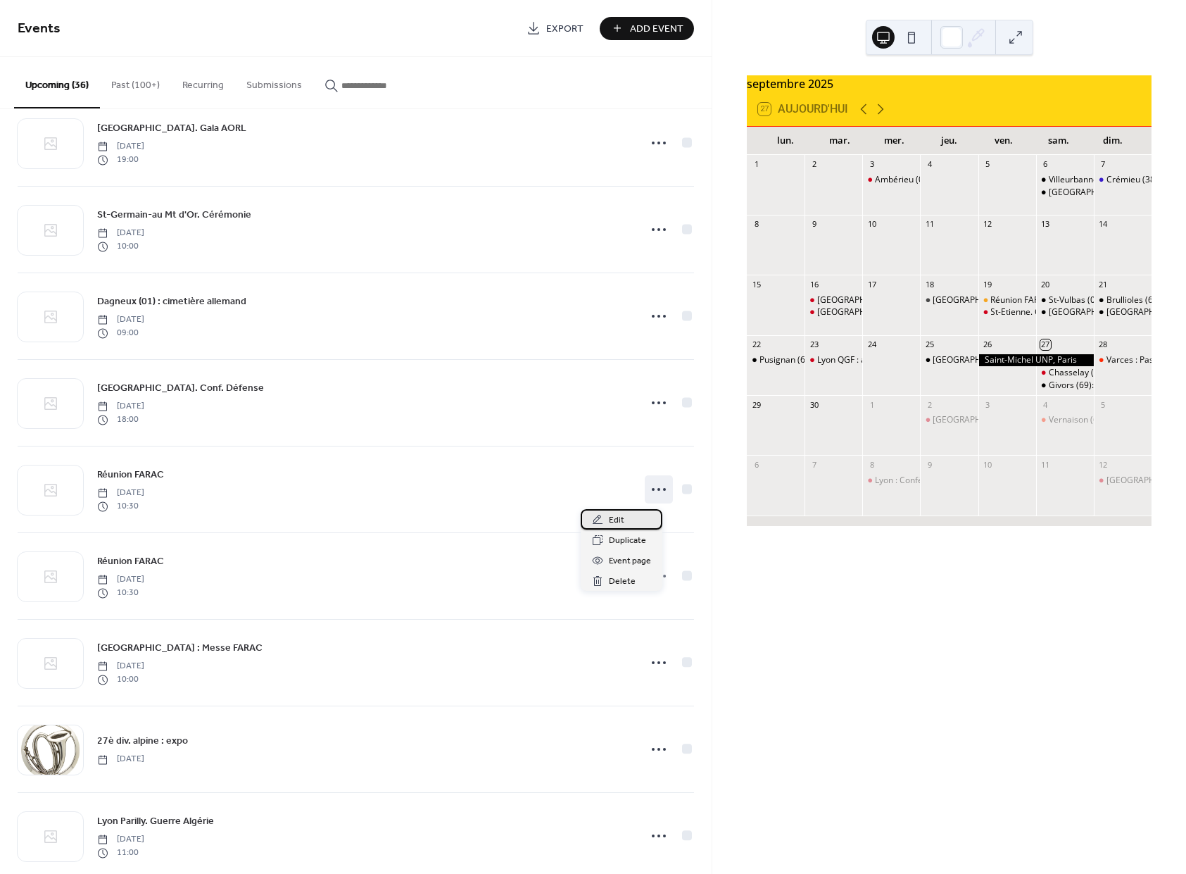
click at [598, 515] on icon at bounding box center [597, 519] width 11 height 11
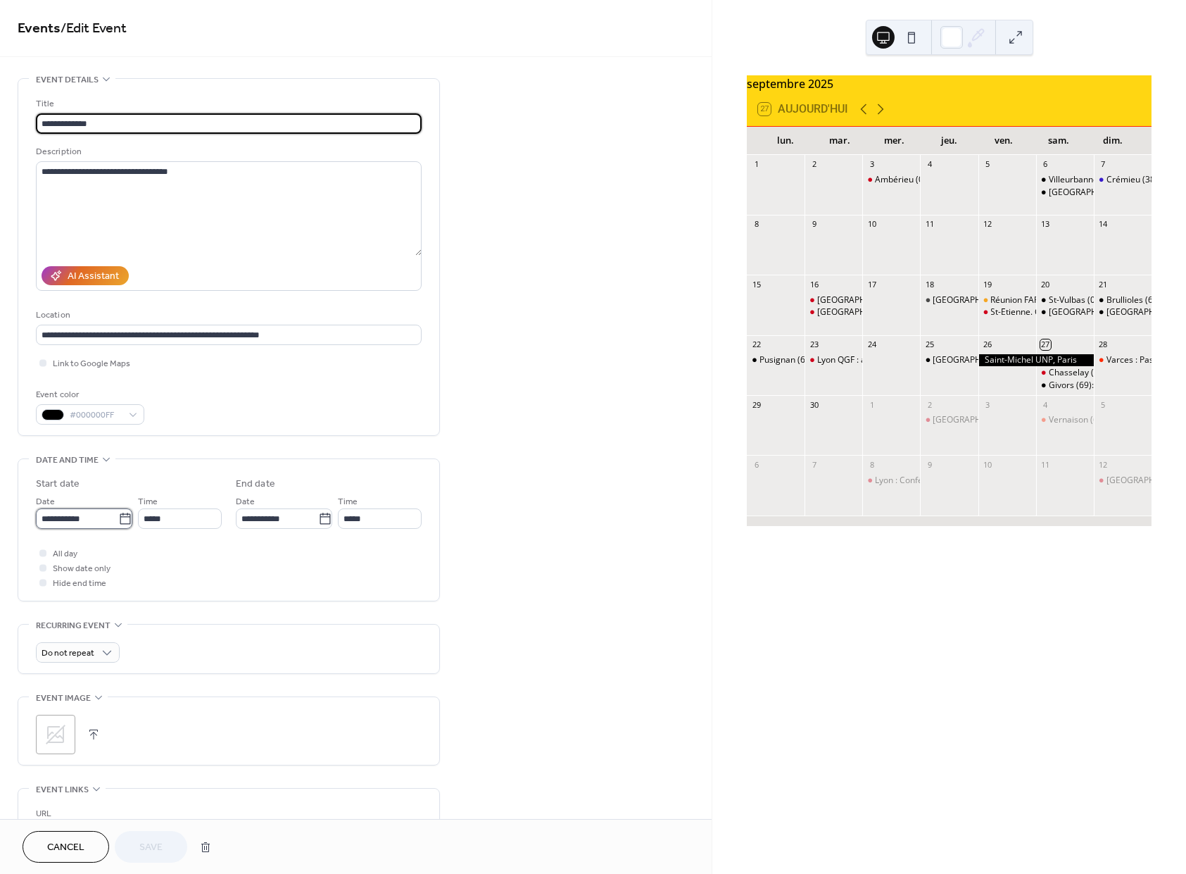
click at [84, 529] on input "**********" at bounding box center [77, 518] width 82 height 20
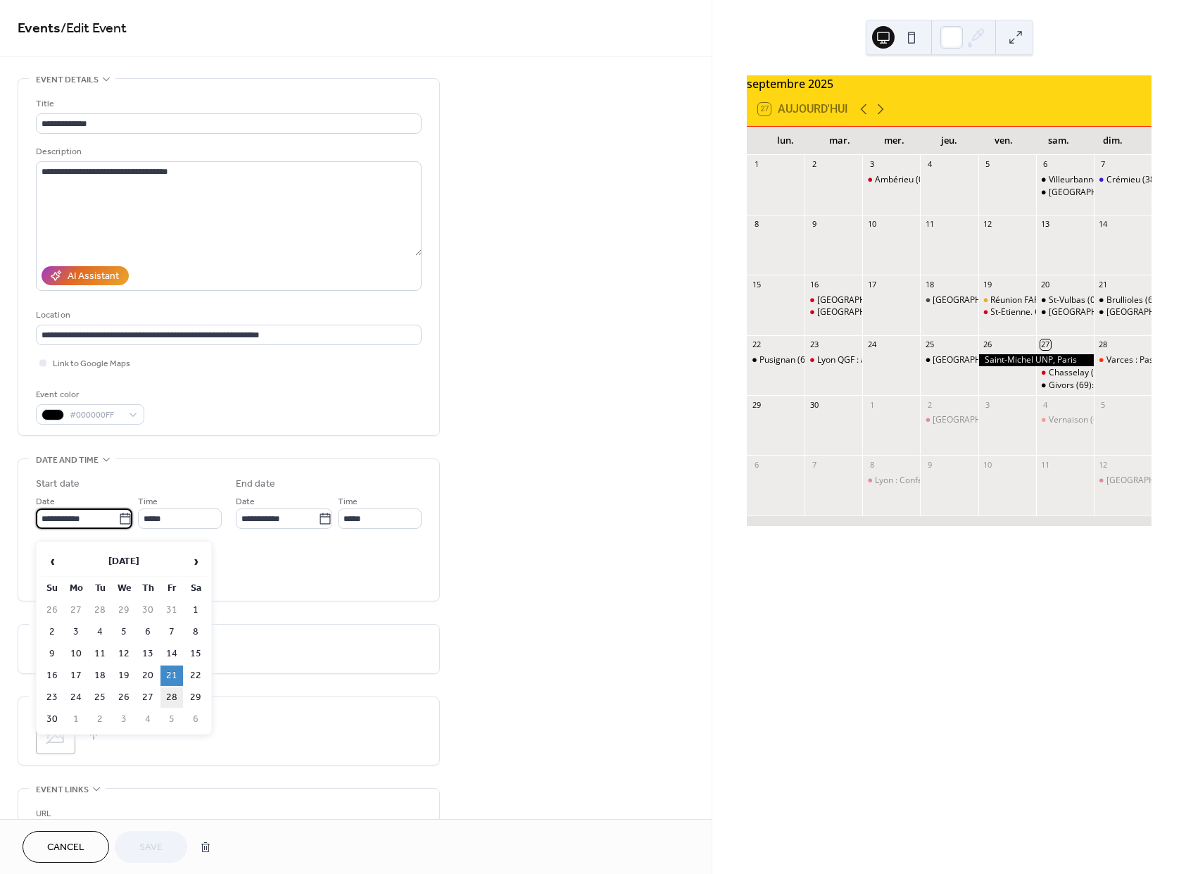
click at [170, 703] on td "28" at bounding box center [172, 697] width 23 height 20
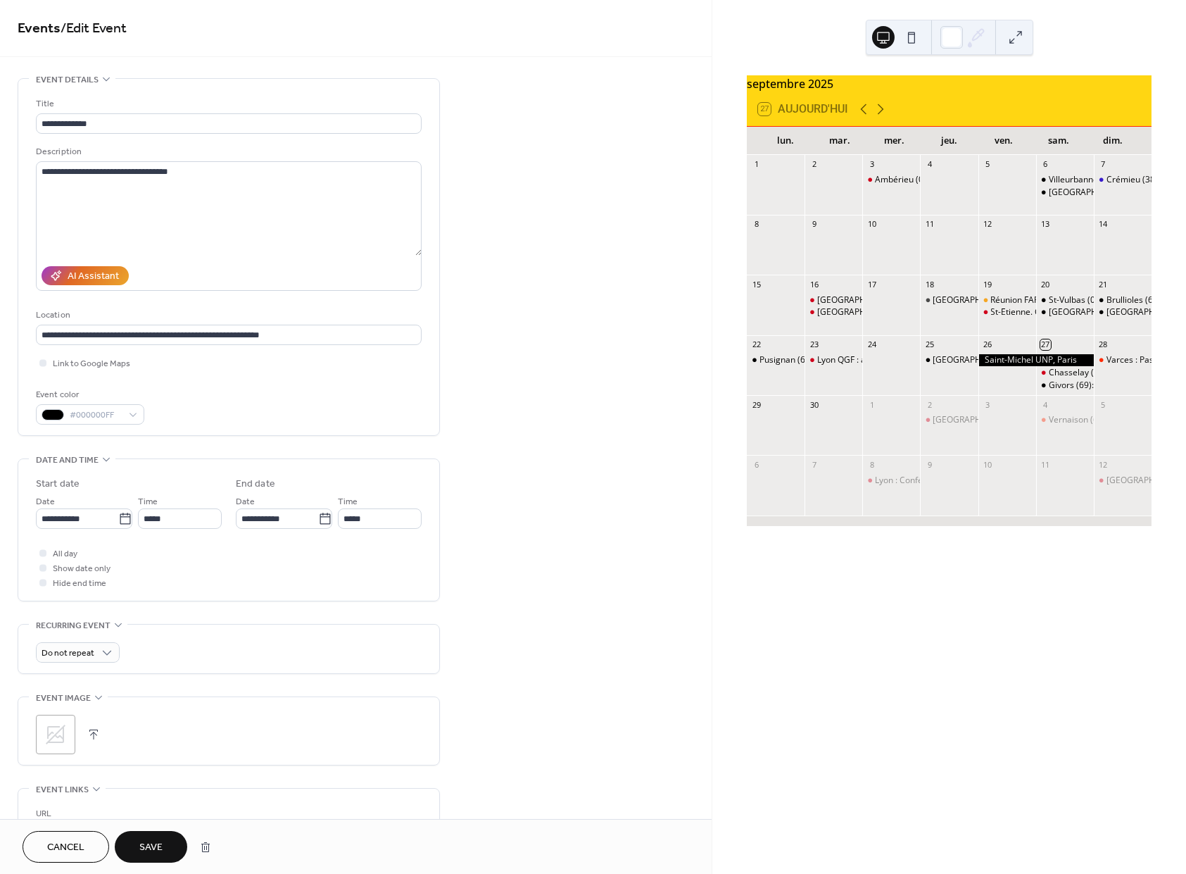
type input "**********"
click at [160, 847] on span "Save" at bounding box center [150, 848] width 23 height 15
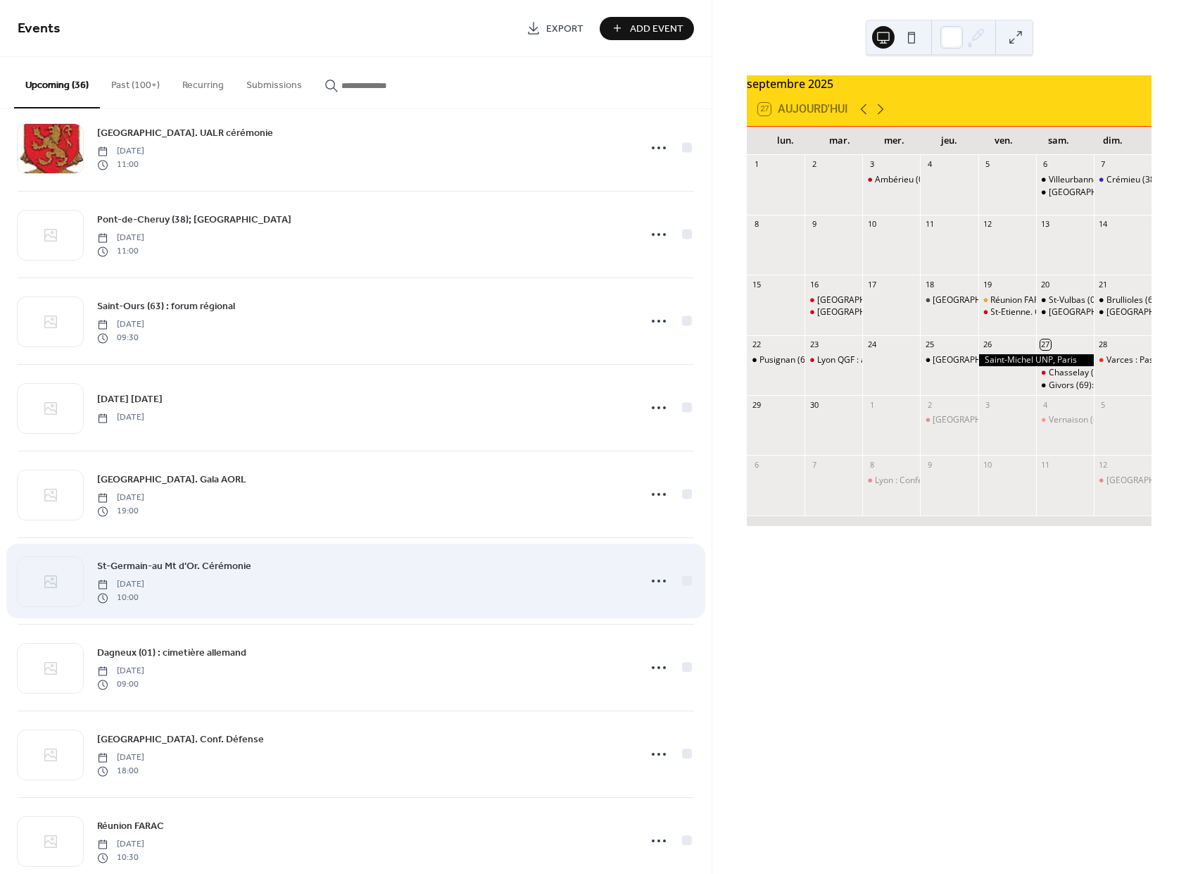
scroll to position [849, 0]
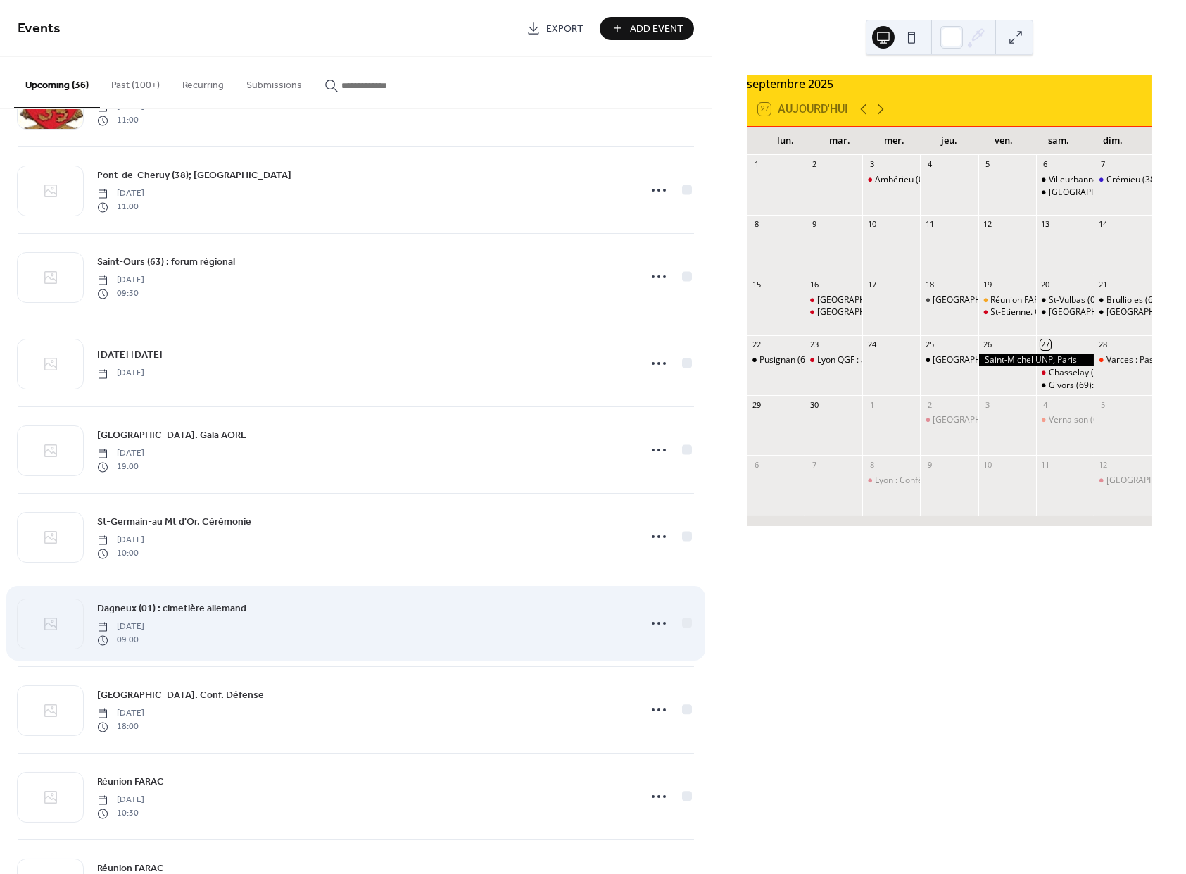
drag, startPoint x: 345, startPoint y: 541, endPoint x: 348, endPoint y: 529, distance: 11.6
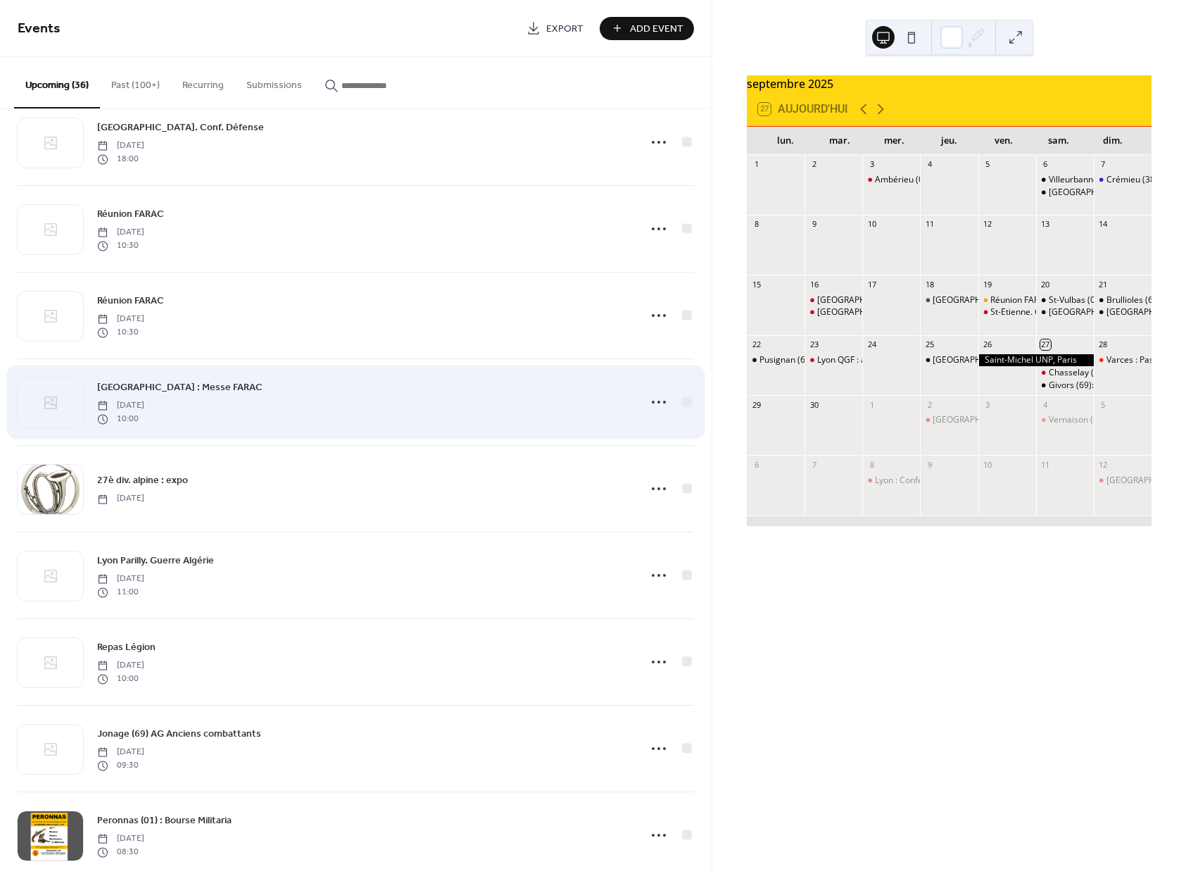
scroll to position [1411, 0]
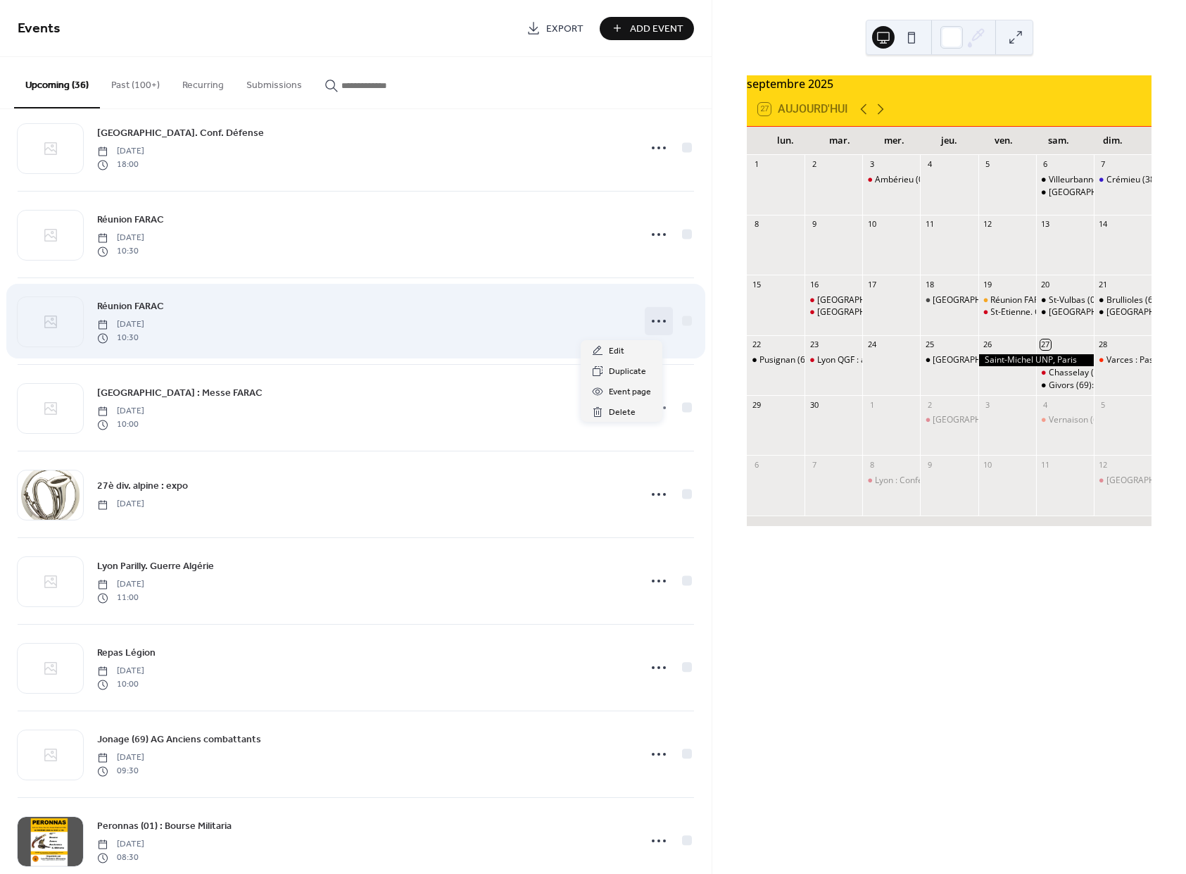
click at [648, 322] on icon at bounding box center [659, 321] width 23 height 23
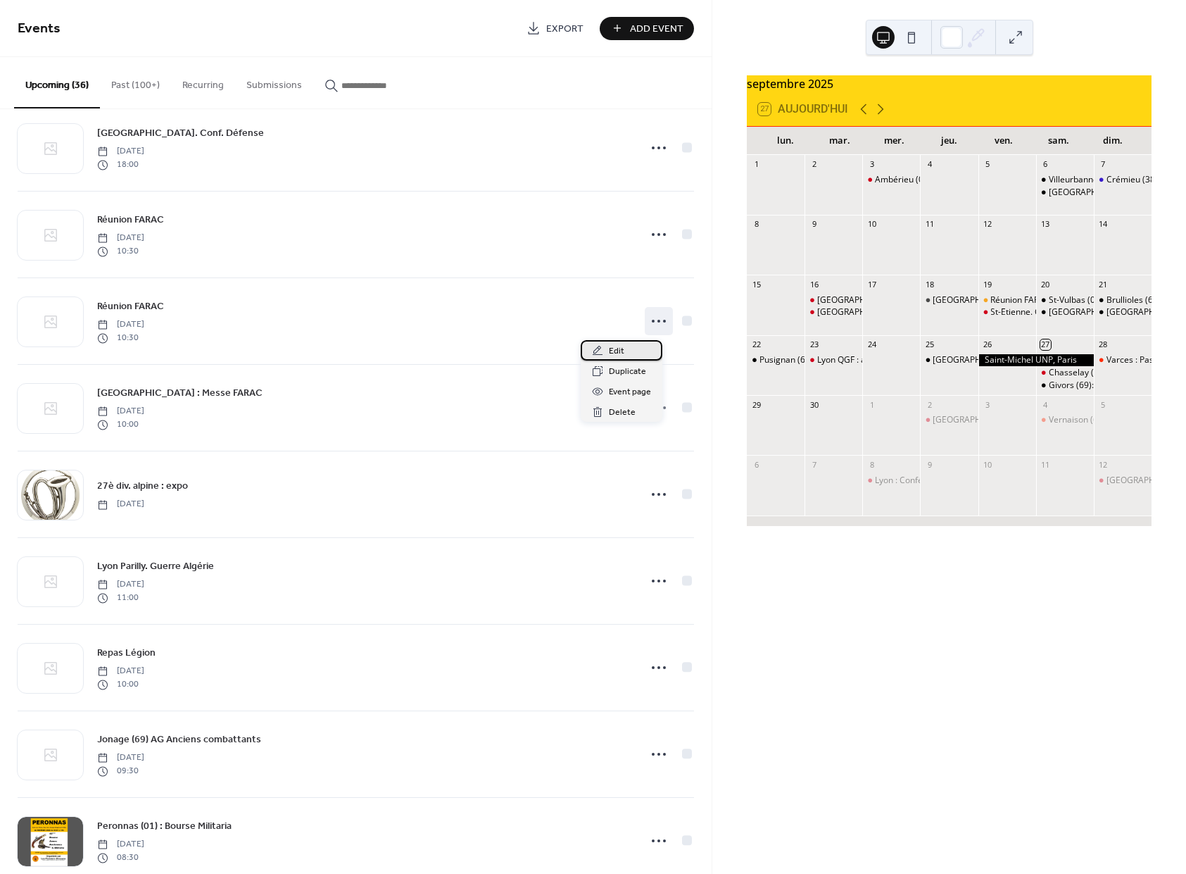
click at [594, 345] on icon at bounding box center [597, 350] width 11 height 11
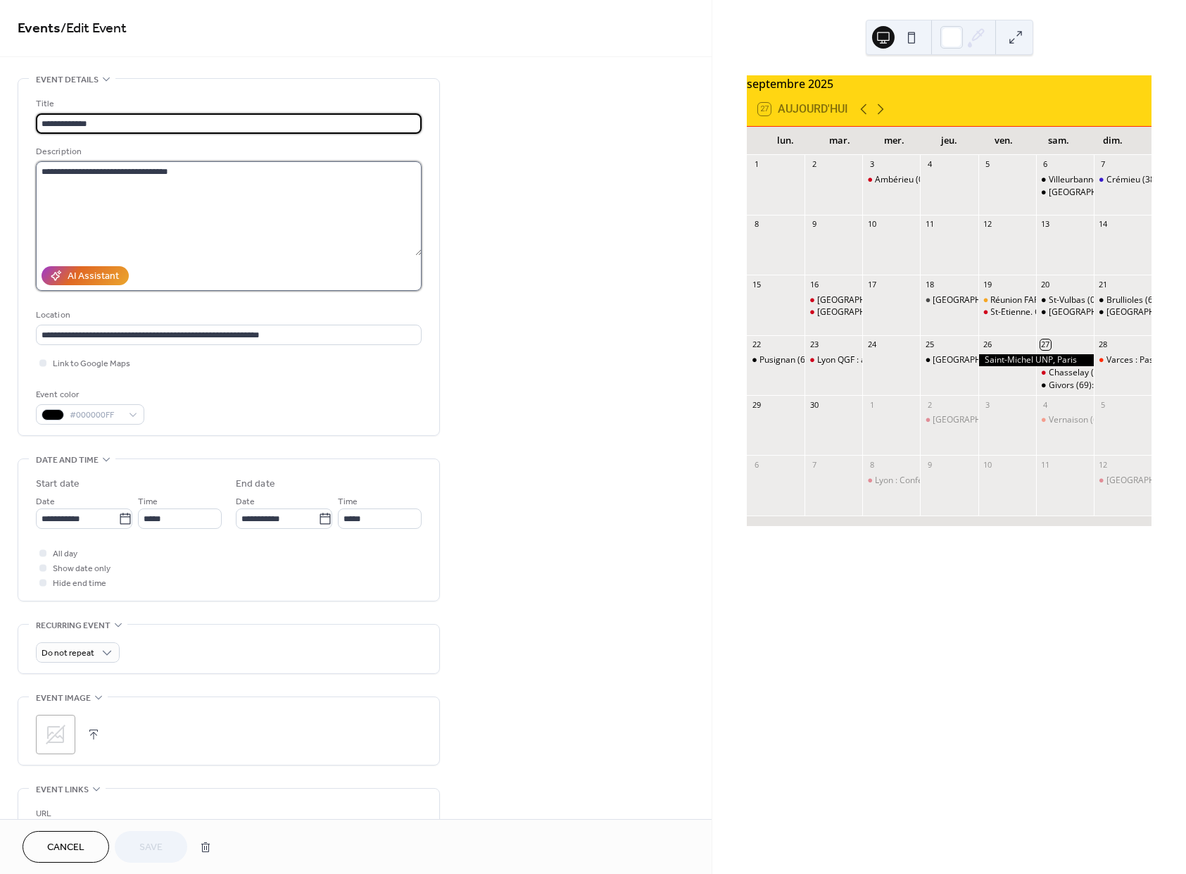
click at [208, 182] on textarea "**********" at bounding box center [229, 208] width 386 height 94
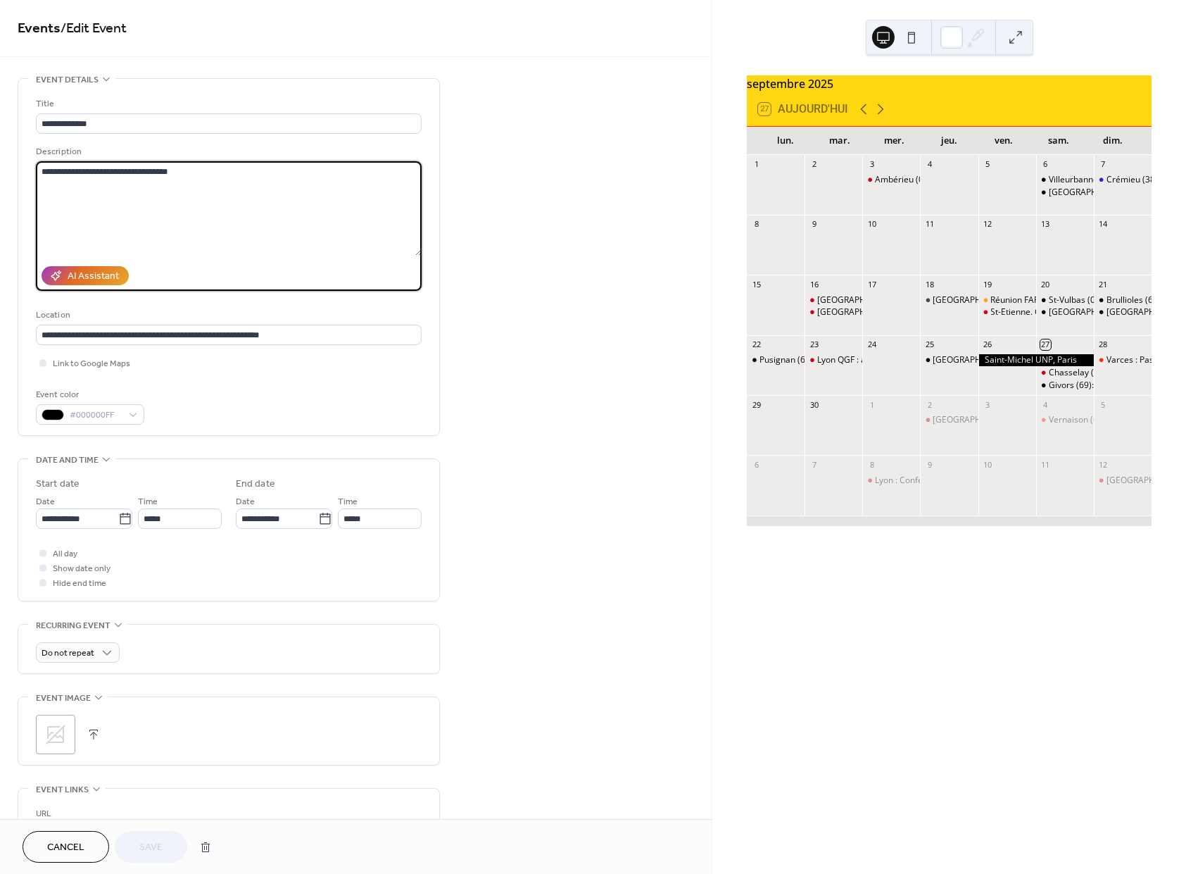
click at [208, 180] on textarea "**********" at bounding box center [229, 208] width 386 height 94
type textarea "**********"
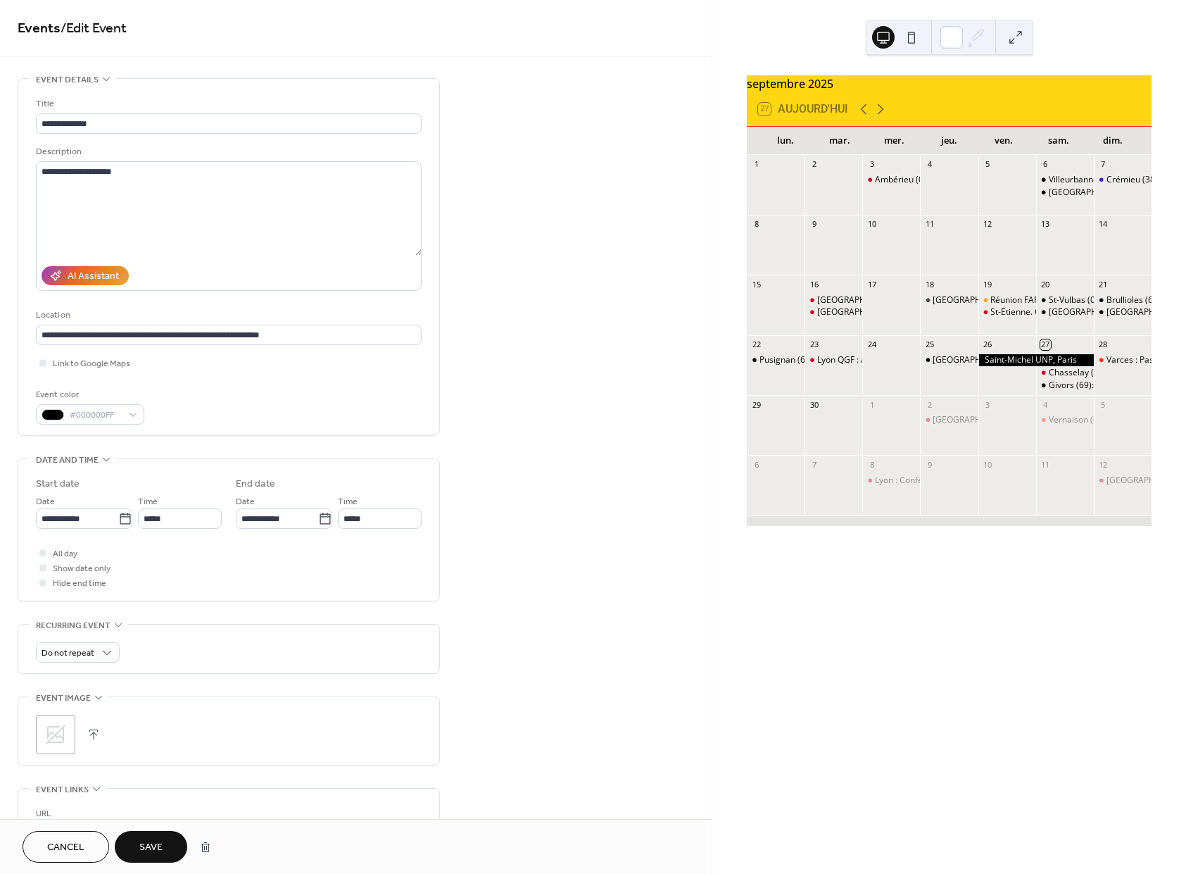
click at [150, 844] on span "Save" at bounding box center [150, 848] width 23 height 15
click at [167, 203] on textarea "**********" at bounding box center [229, 208] width 386 height 94
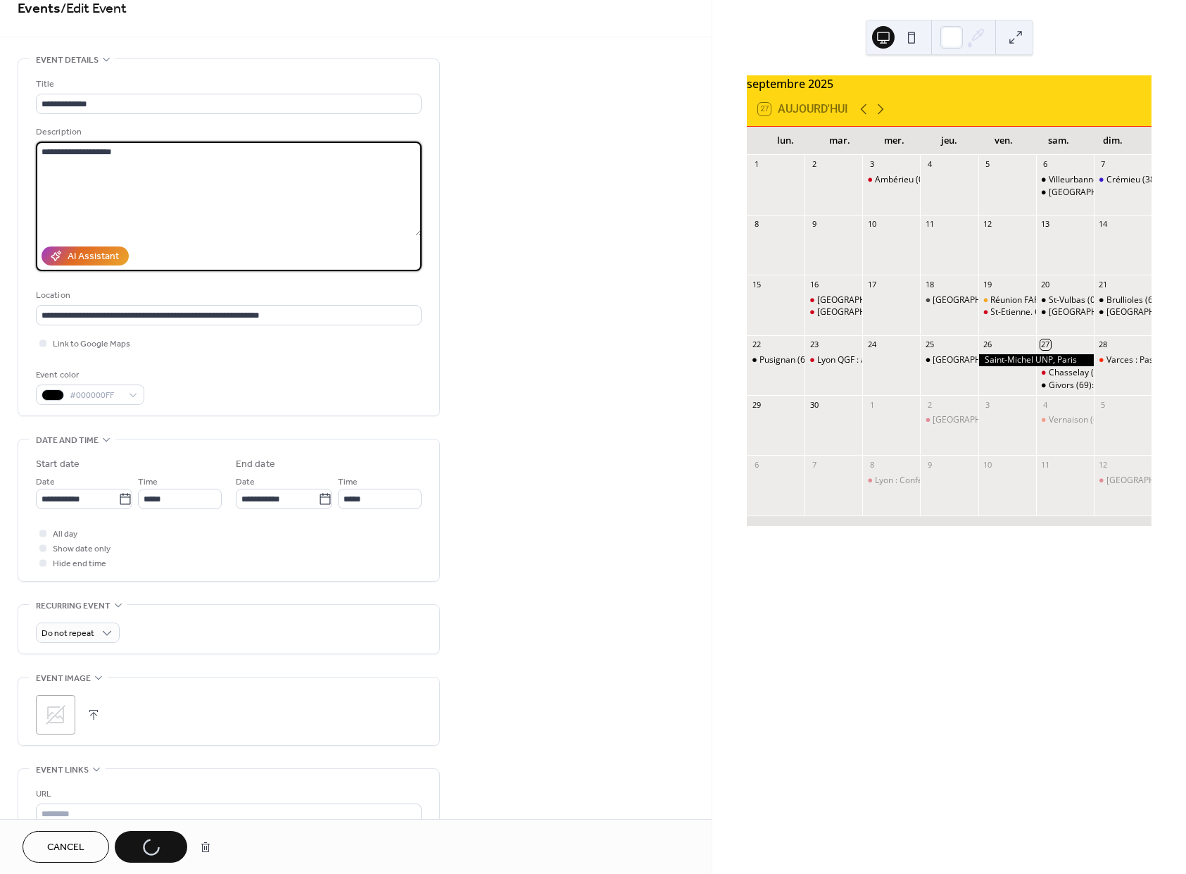
scroll to position [24, 0]
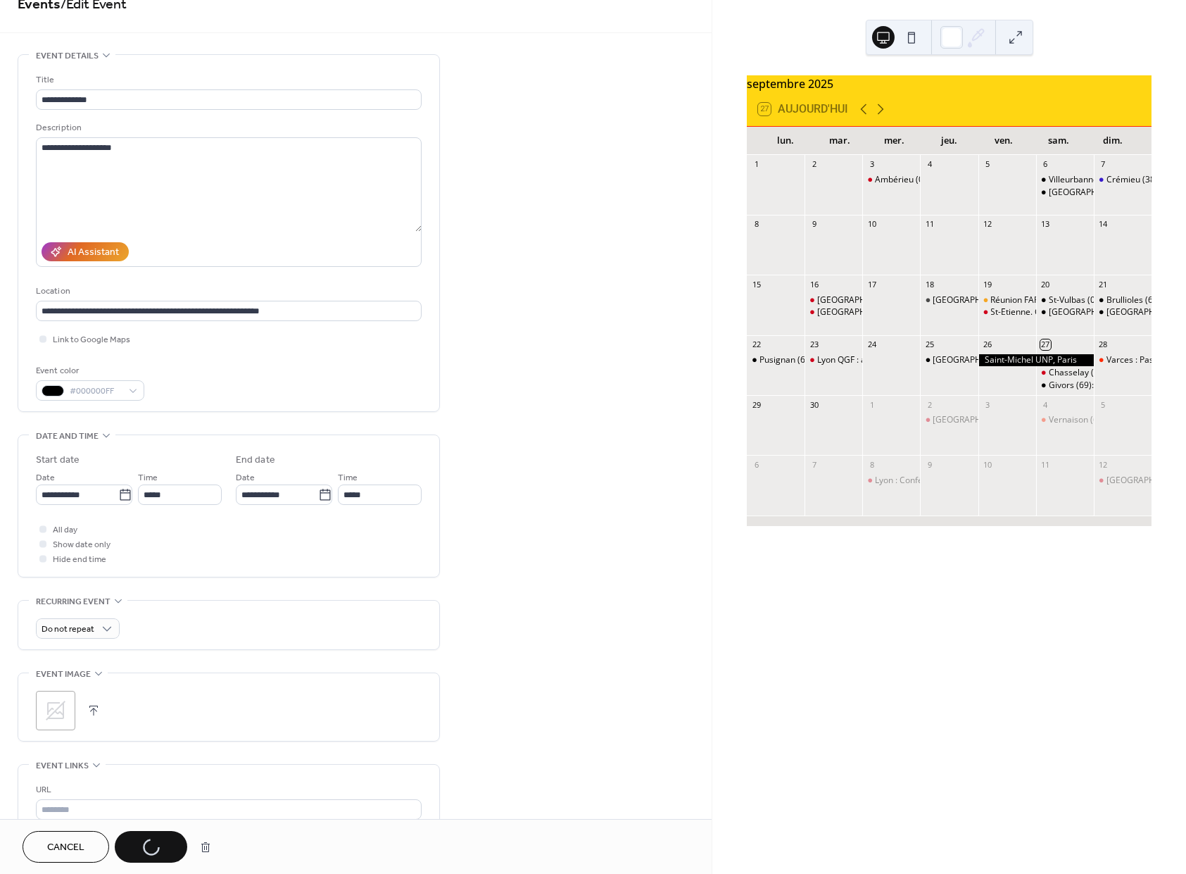
drag, startPoint x: 78, startPoint y: 843, endPoint x: 234, endPoint y: 799, distance: 161.6
click at [78, 843] on span "Cancel" at bounding box center [65, 848] width 37 height 15
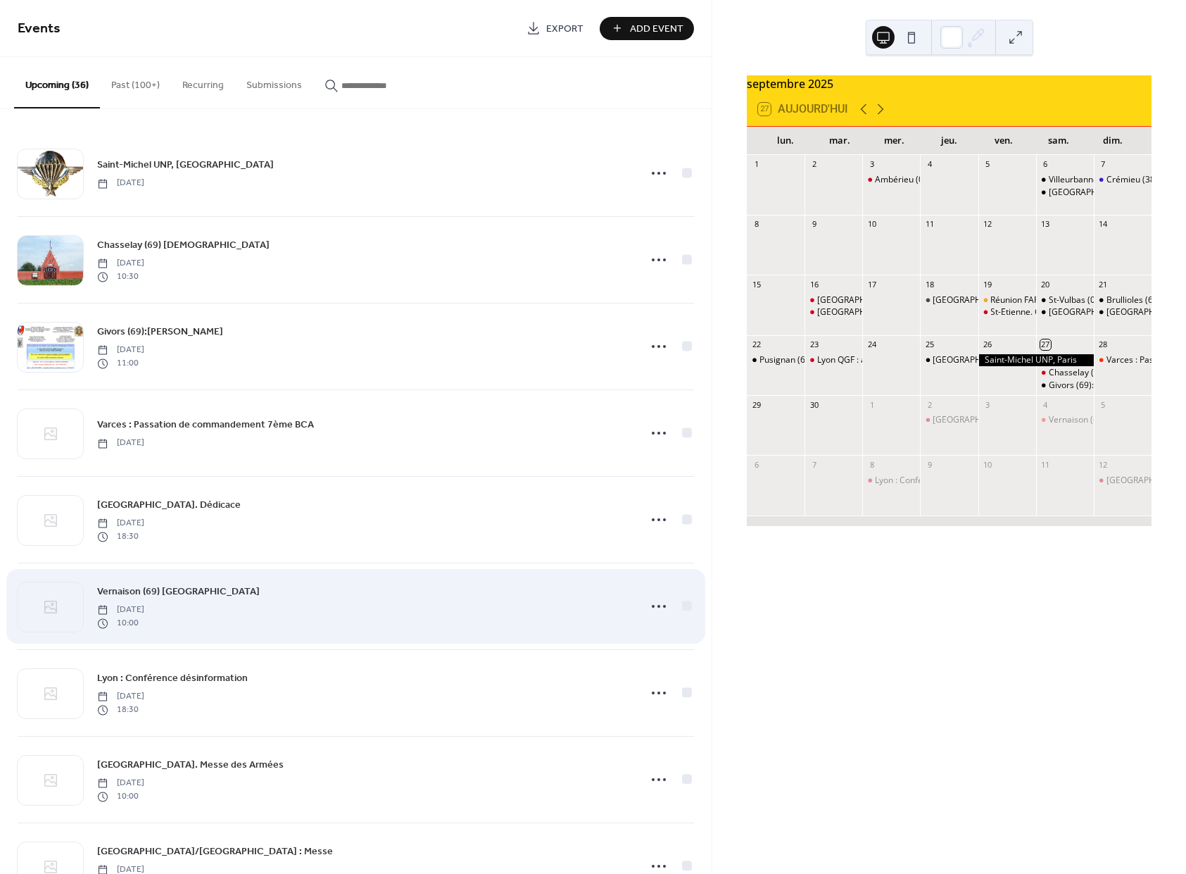
drag, startPoint x: 364, startPoint y: 627, endPoint x: 351, endPoint y: 494, distance: 133.7
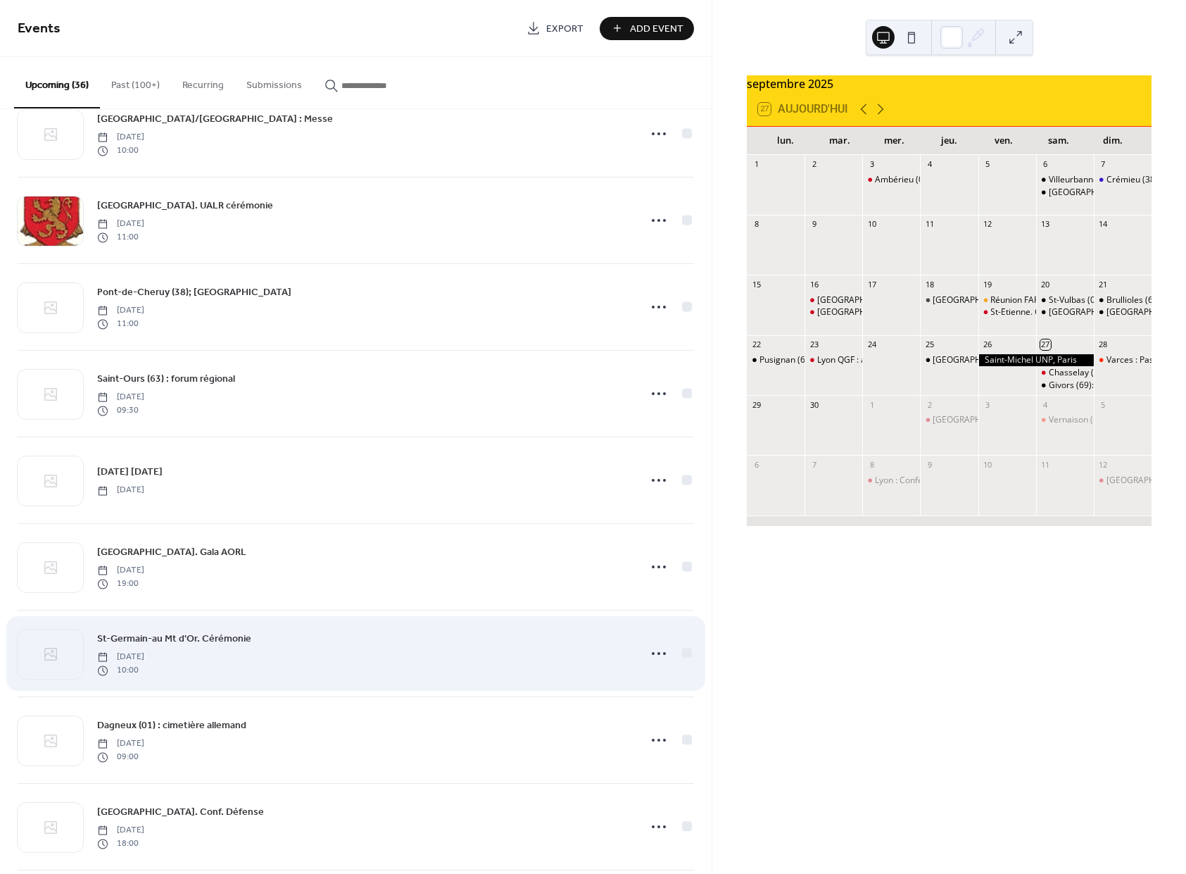
scroll to position [944, 0]
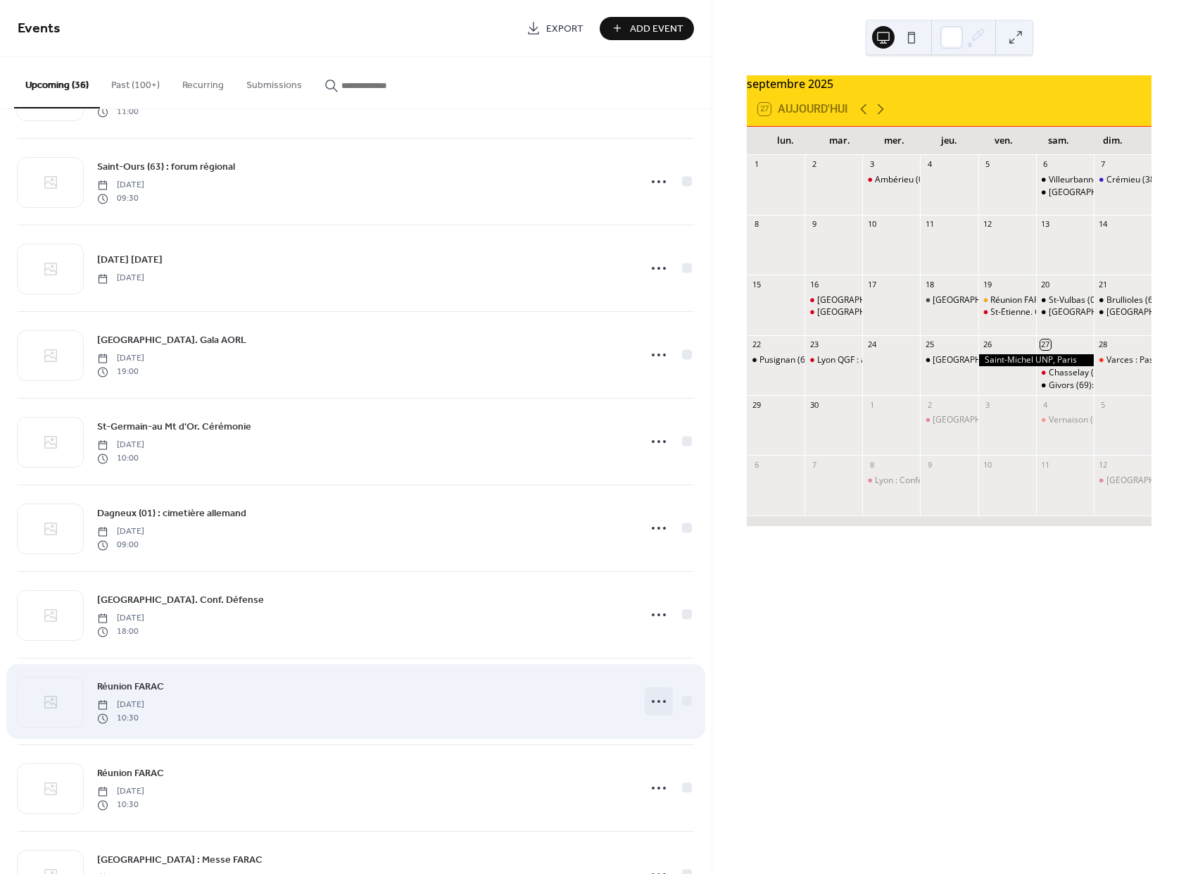
click at [648, 703] on icon at bounding box center [659, 701] width 23 height 23
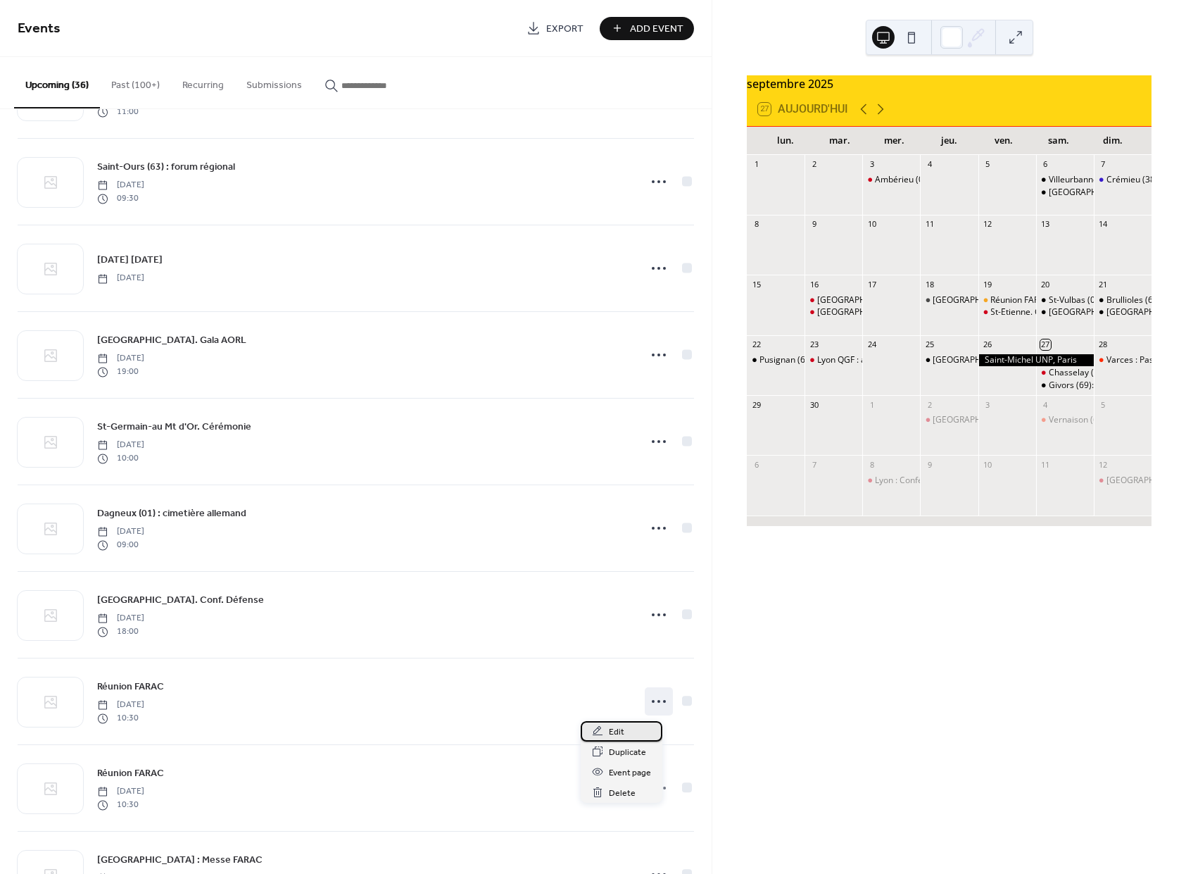
click at [596, 732] on icon at bounding box center [597, 730] width 11 height 11
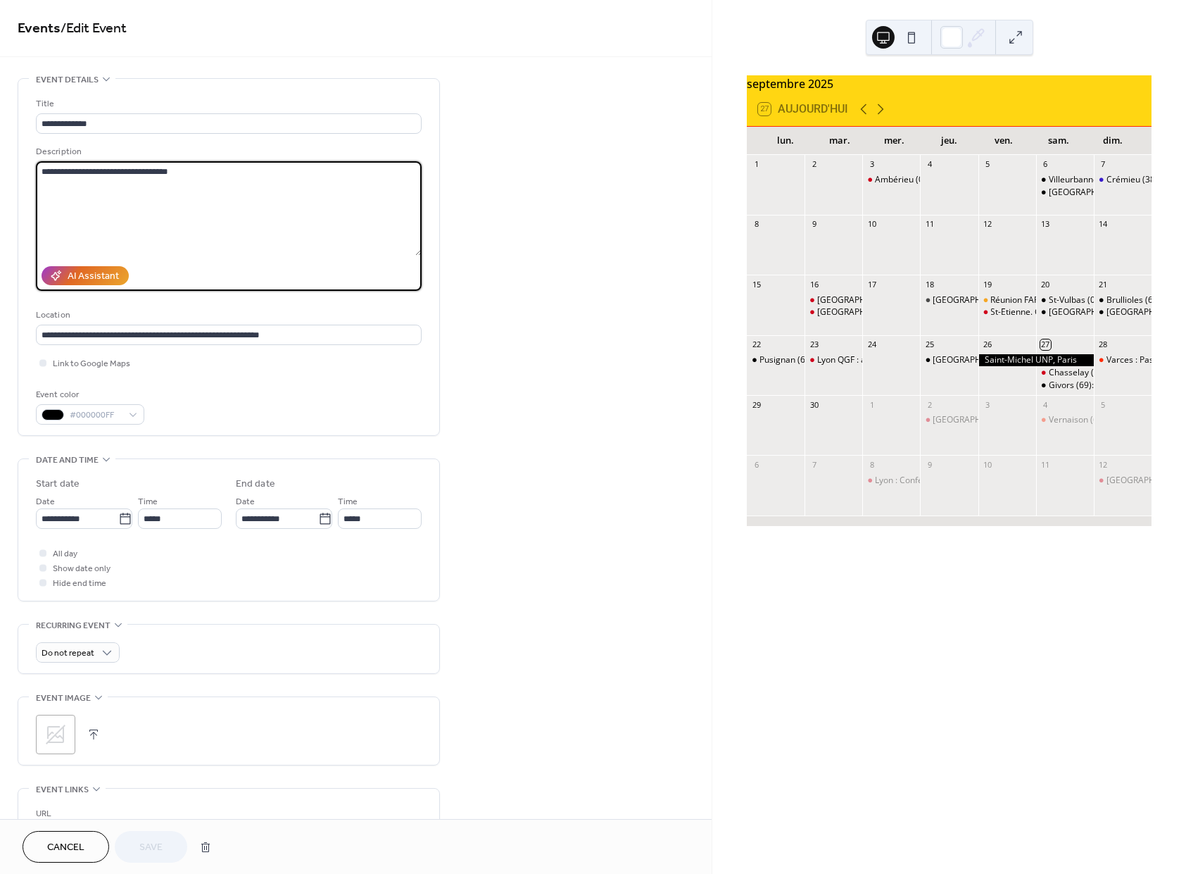
drag, startPoint x: 117, startPoint y: 175, endPoint x: 256, endPoint y: 175, distance: 138.7
click at [254, 177] on textarea "**********" at bounding box center [229, 208] width 386 height 94
type textarea "**********"
click at [163, 840] on button "Save" at bounding box center [151, 847] width 73 height 32
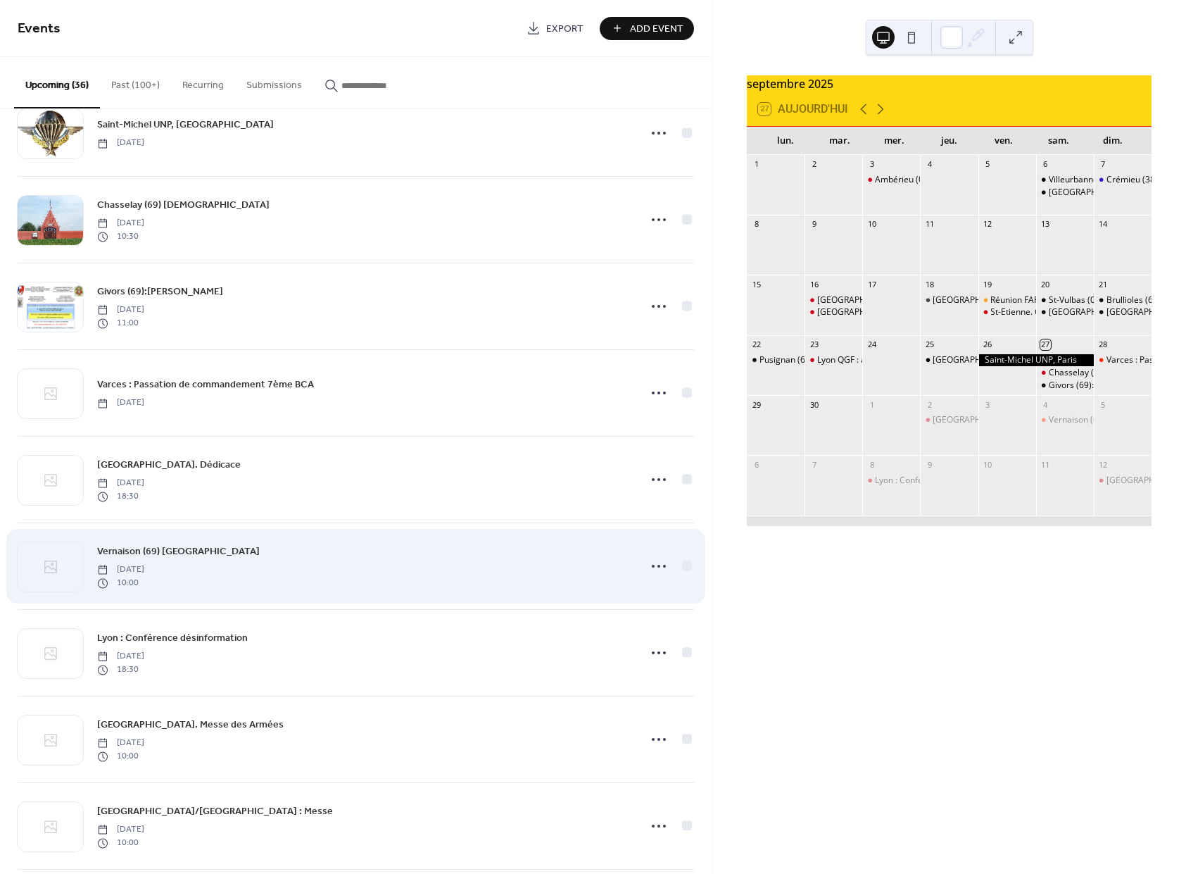
scroll to position [55, 0]
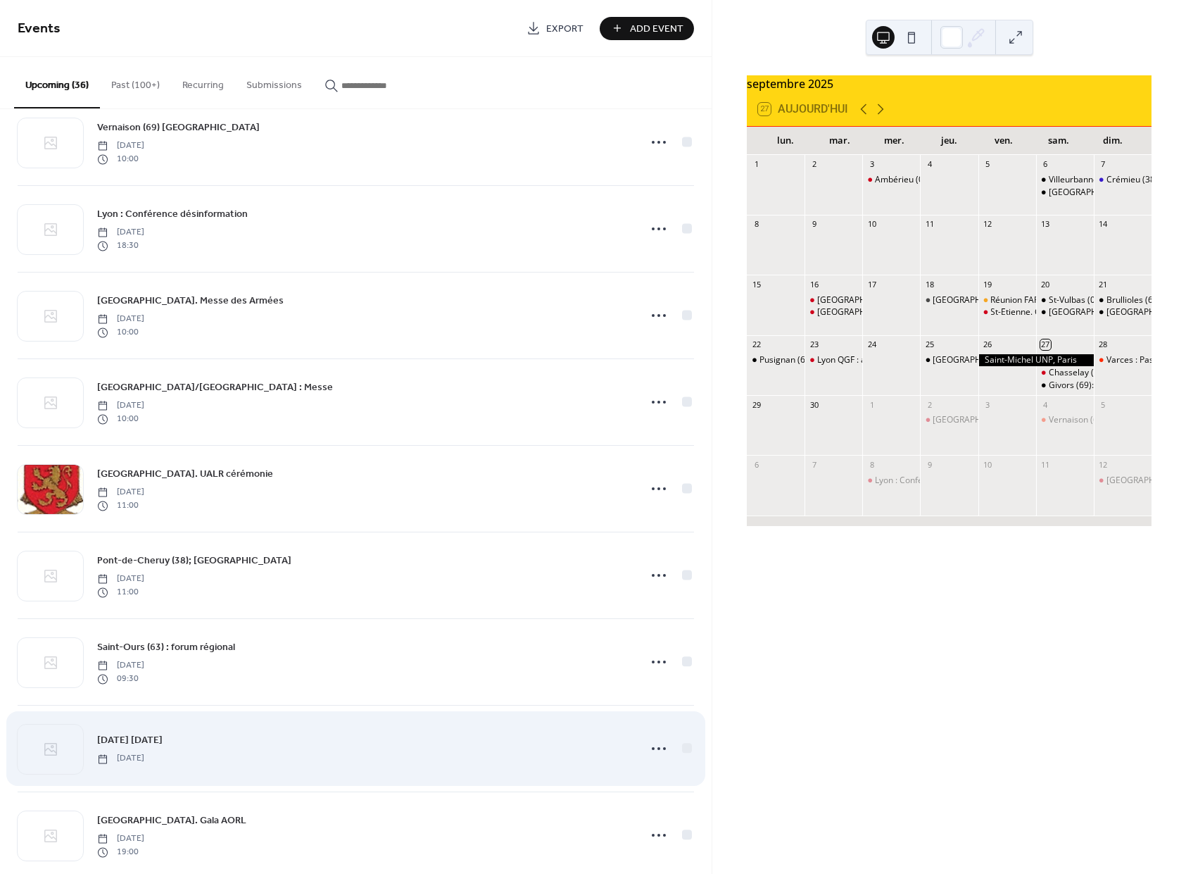
drag, startPoint x: 403, startPoint y: 550, endPoint x: 406, endPoint y: 532, distance: 17.8
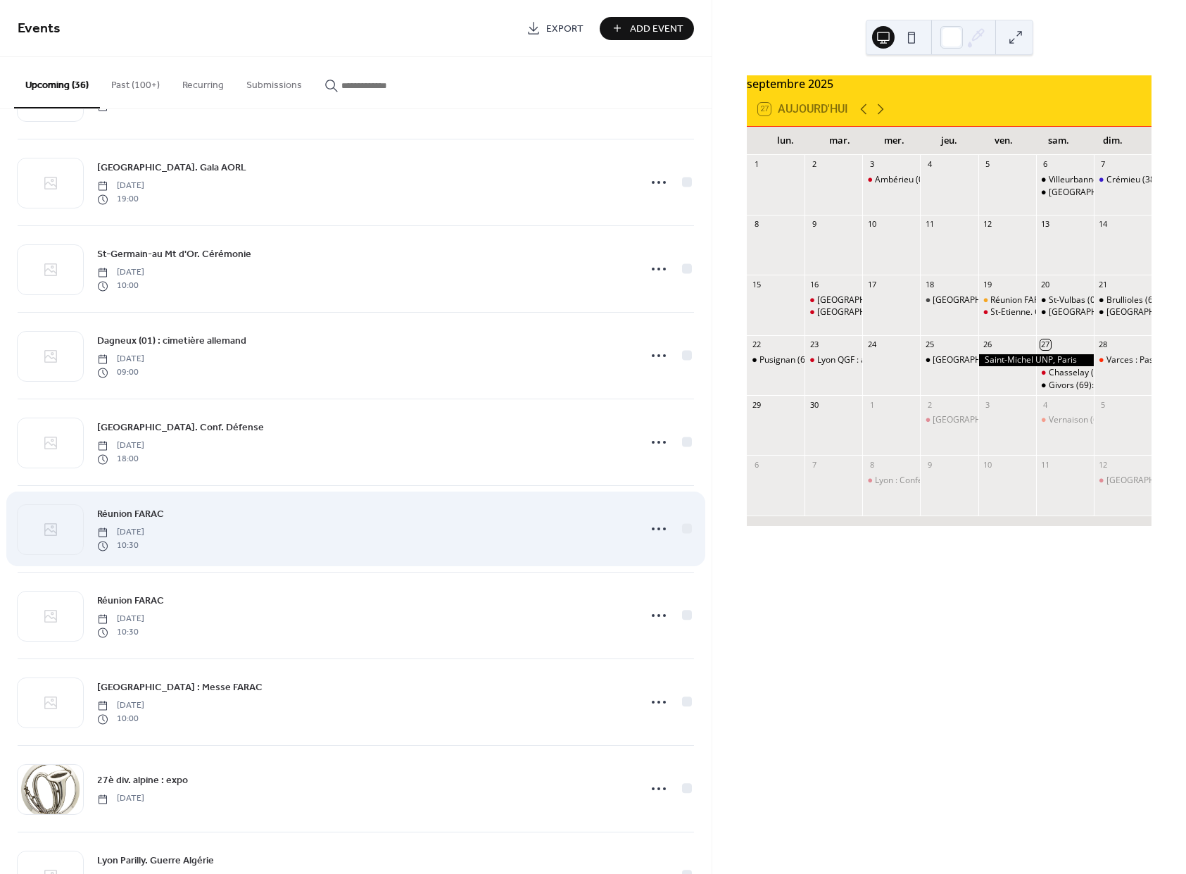
scroll to position [1121, 0]
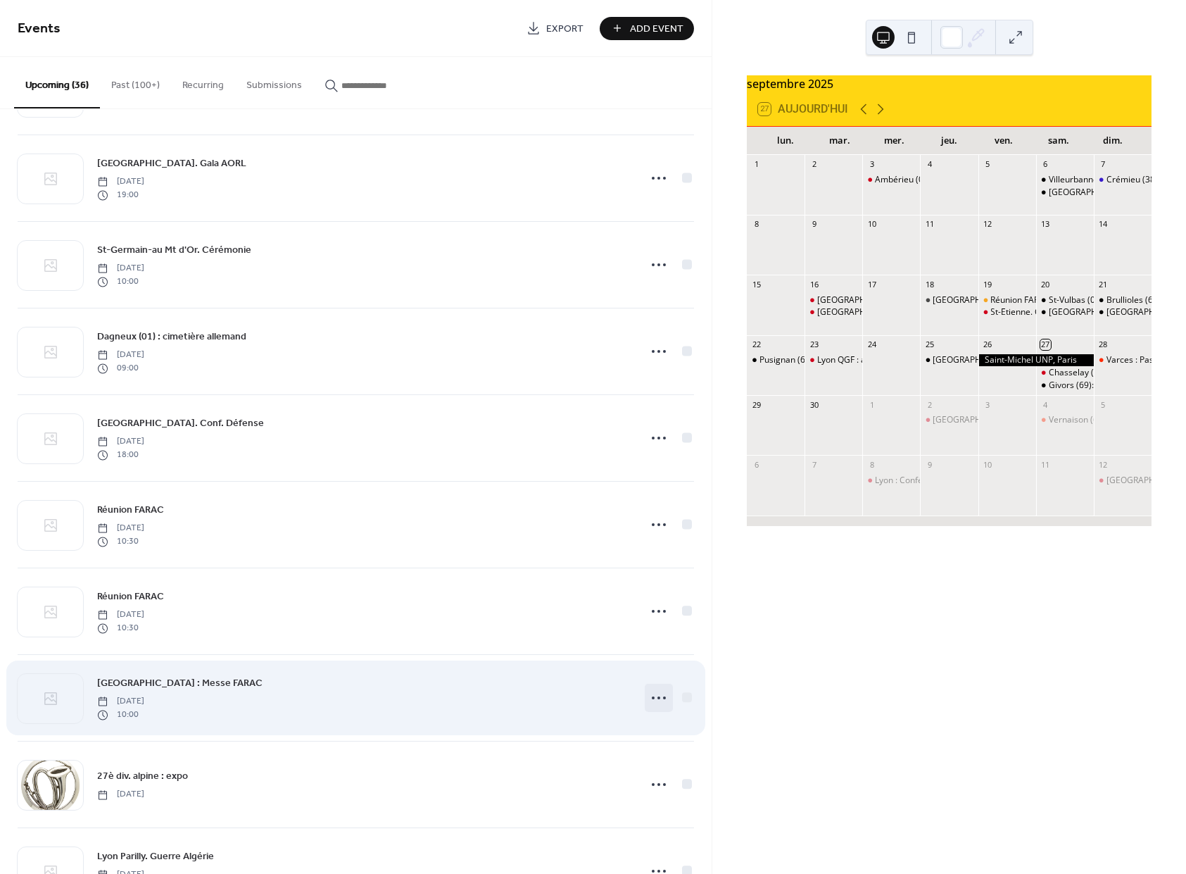
click at [648, 700] on icon at bounding box center [659, 697] width 23 height 23
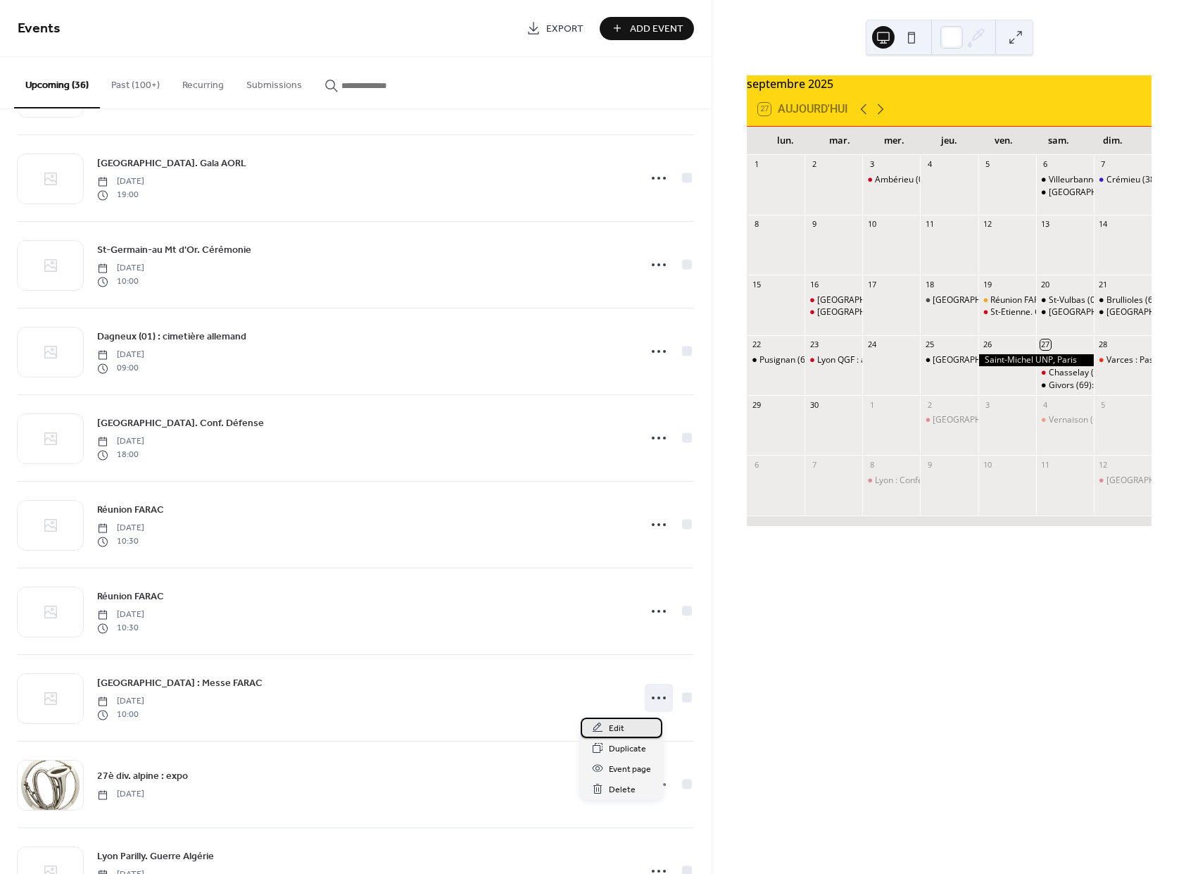
click at [598, 727] on icon at bounding box center [598, 726] width 10 height 9
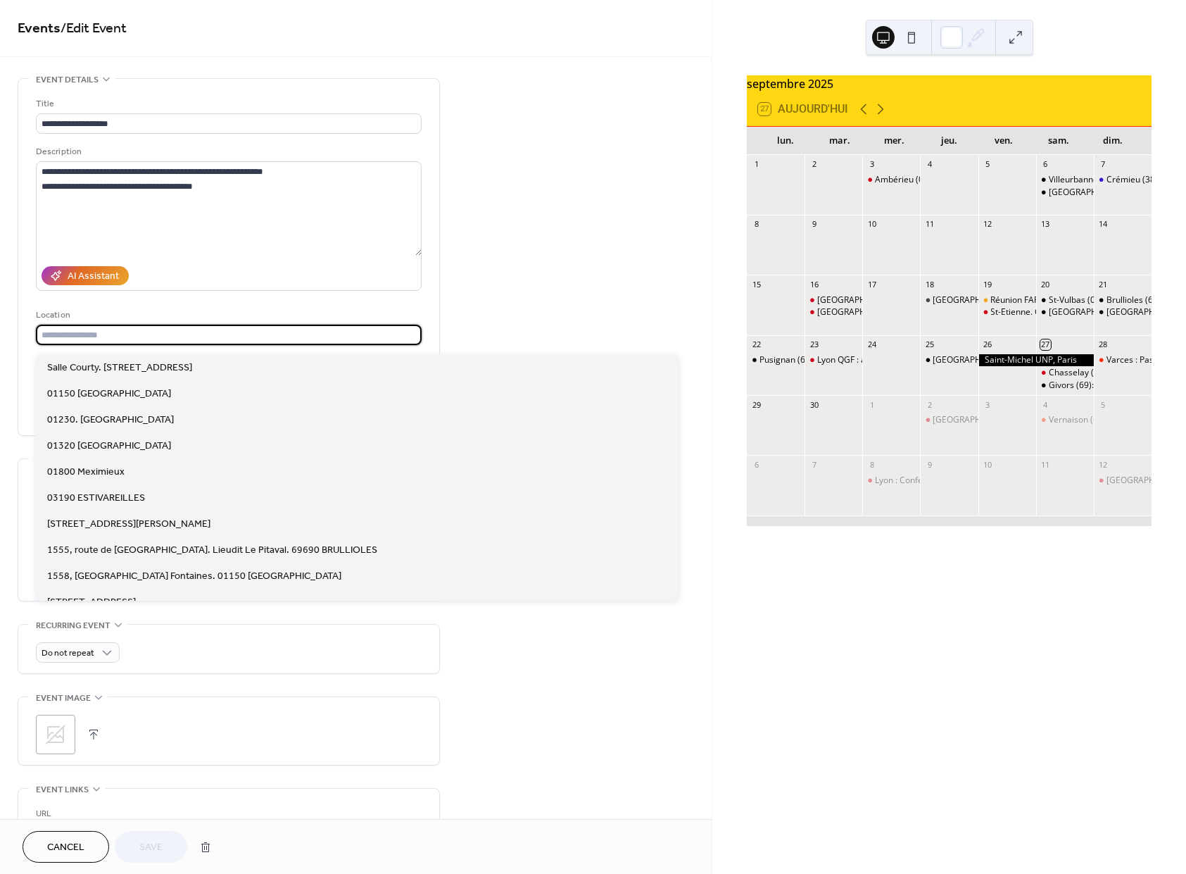
click at [82, 335] on input "text" at bounding box center [229, 335] width 386 height 20
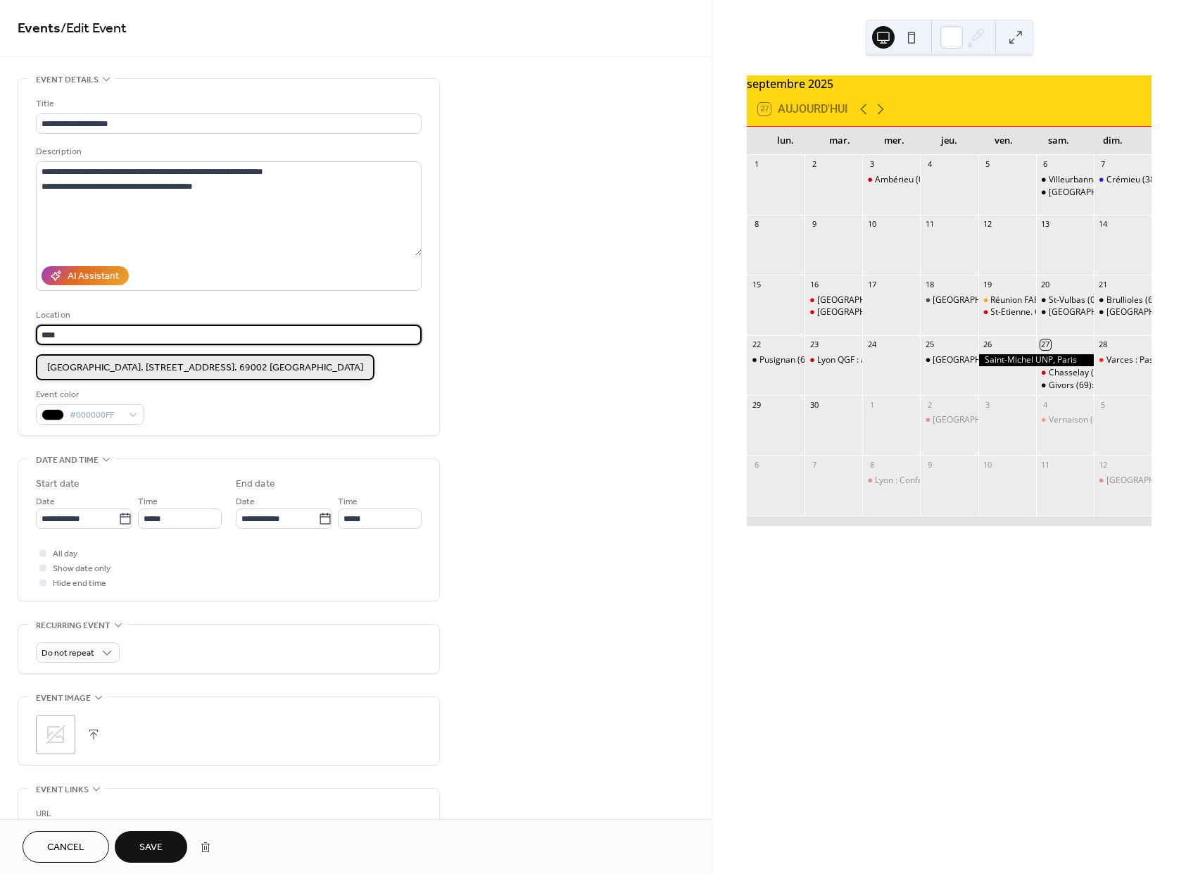
click at [170, 365] on span "Basilique Saint-Bonaventure. 7, place des Cordeliers. 69002 LYON" at bounding box center [205, 368] width 316 height 15
type input "**********"
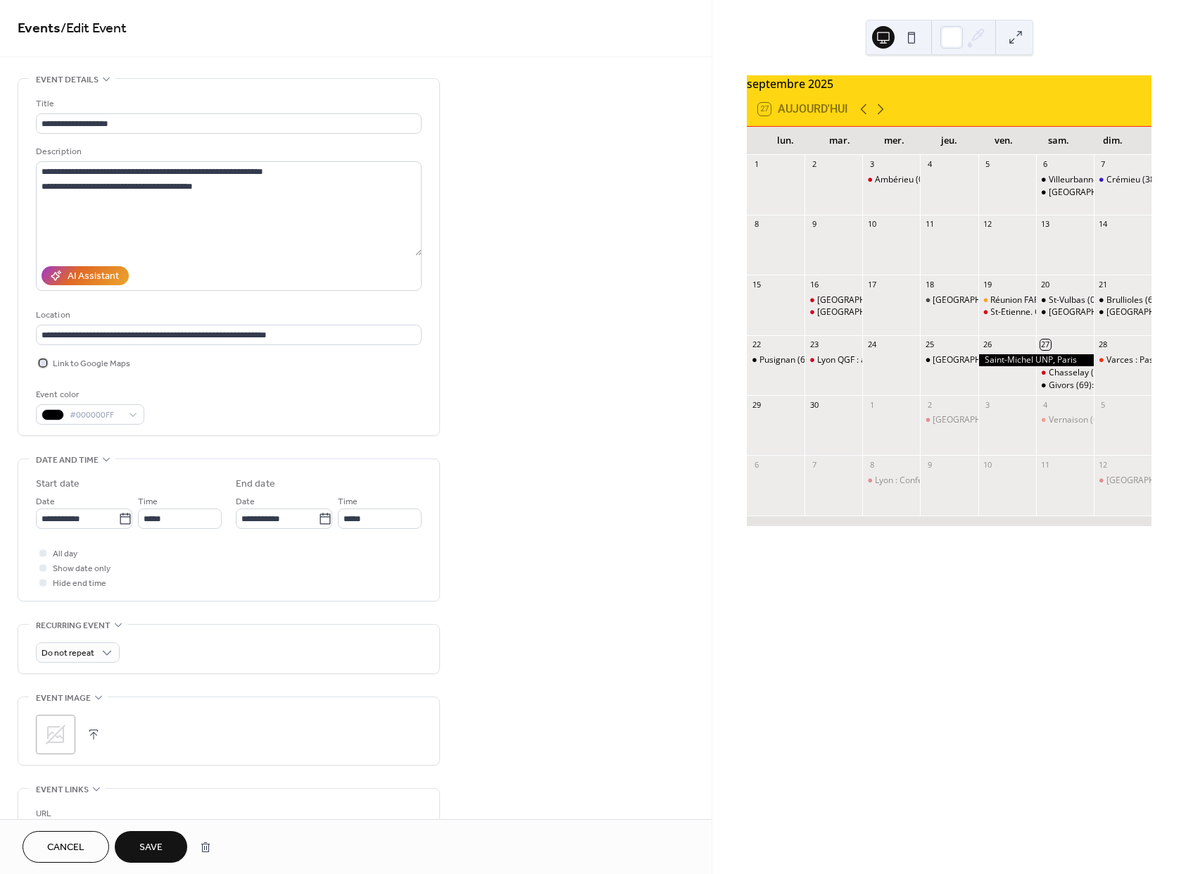
click at [43, 366] on div at bounding box center [42, 362] width 7 height 7
click at [163, 846] on span "Save" at bounding box center [150, 848] width 23 height 15
click at [88, 844] on button "Cancel" at bounding box center [66, 847] width 87 height 32
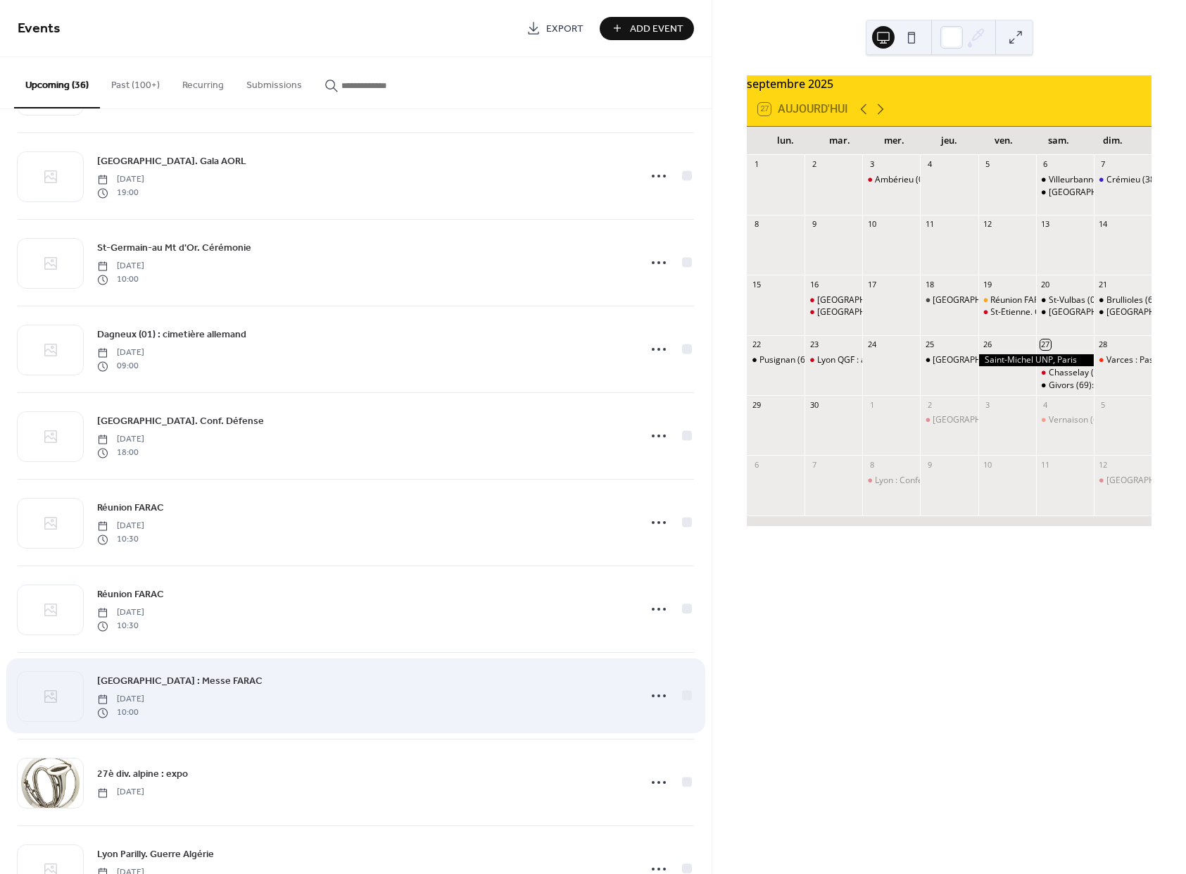
scroll to position [1124, 0]
click at [648, 694] on icon at bounding box center [659, 694] width 23 height 23
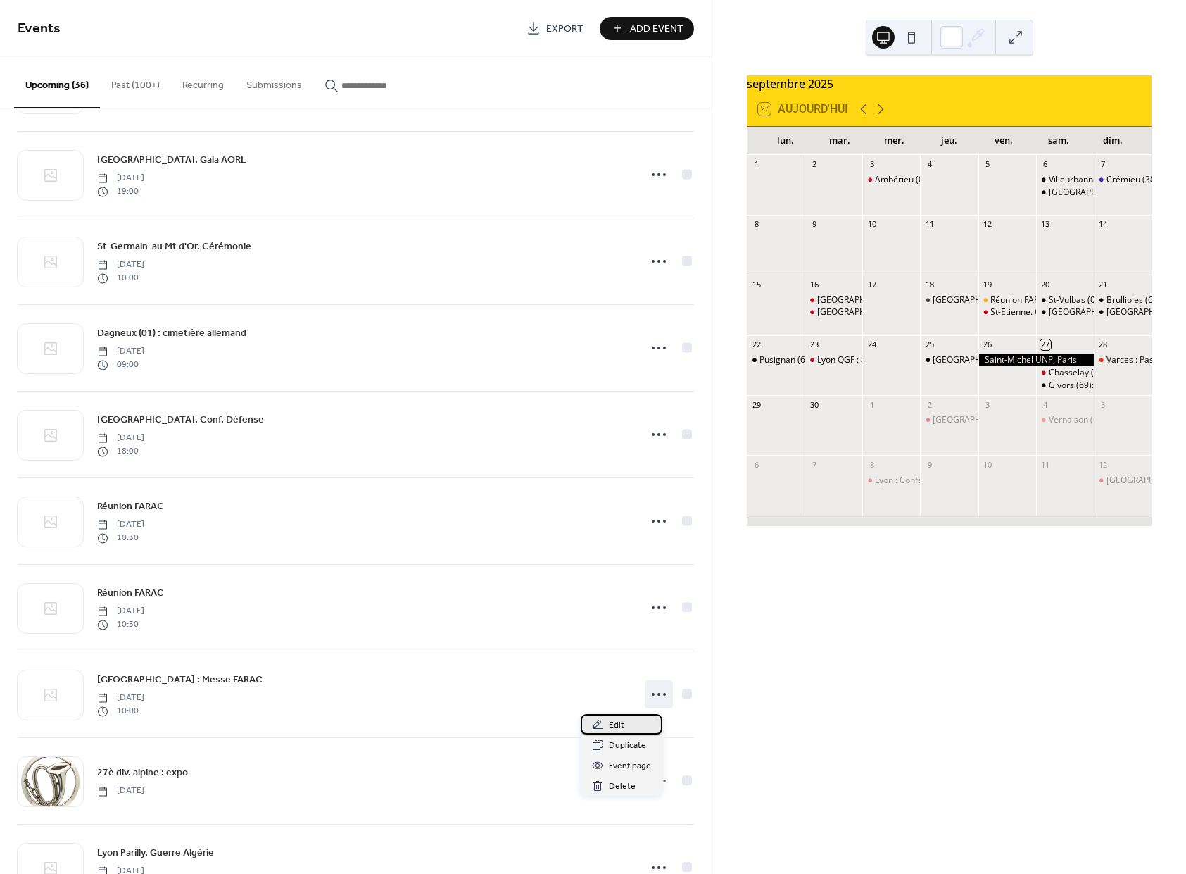
click at [595, 725] on icon at bounding box center [597, 724] width 11 height 11
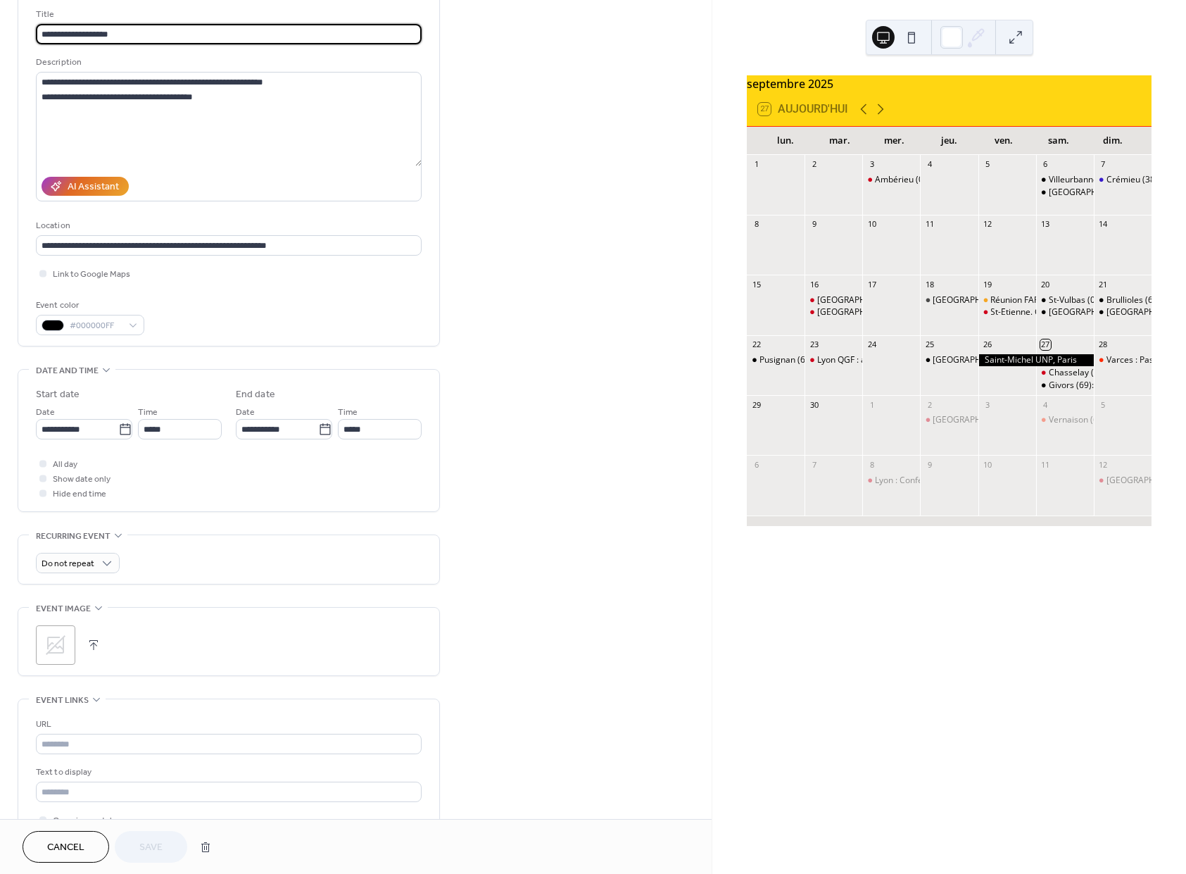
scroll to position [94, 0]
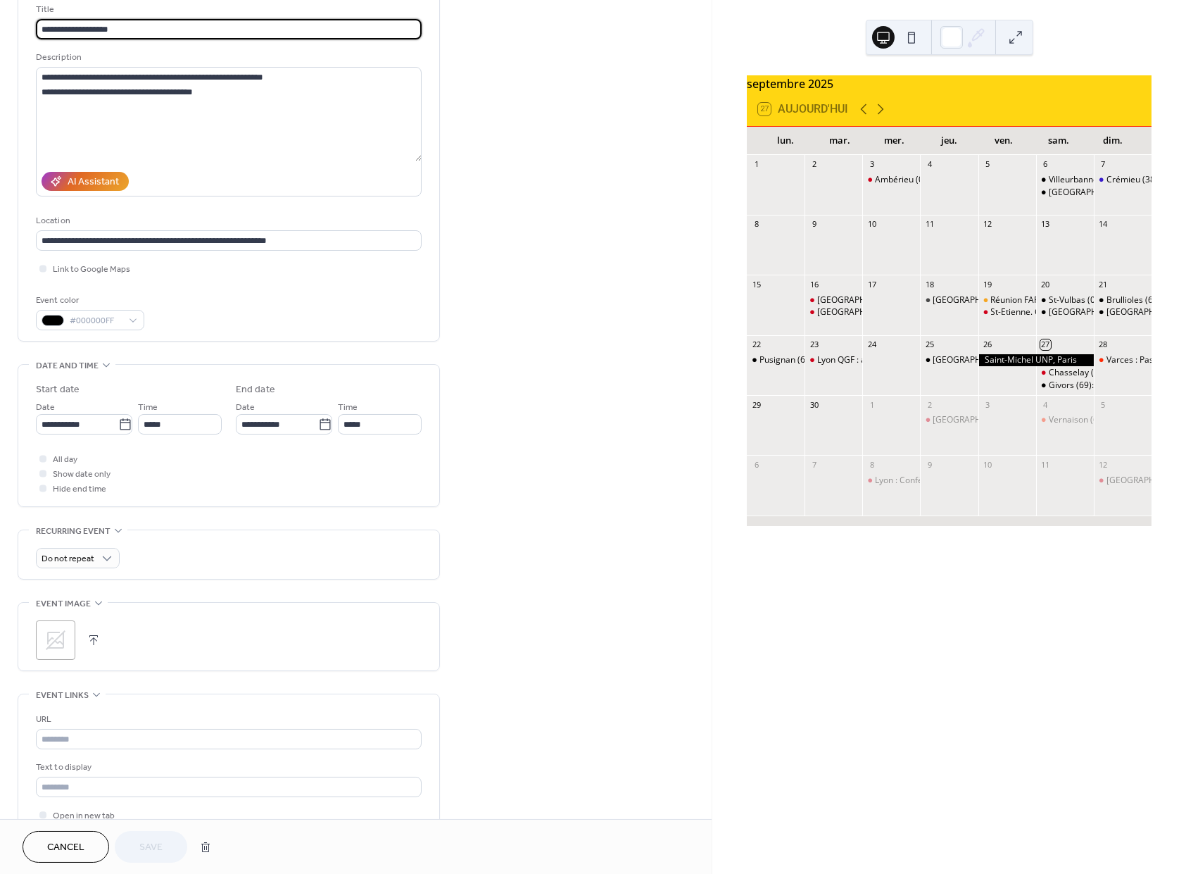
click at [80, 841] on span "Cancel" at bounding box center [65, 848] width 37 height 15
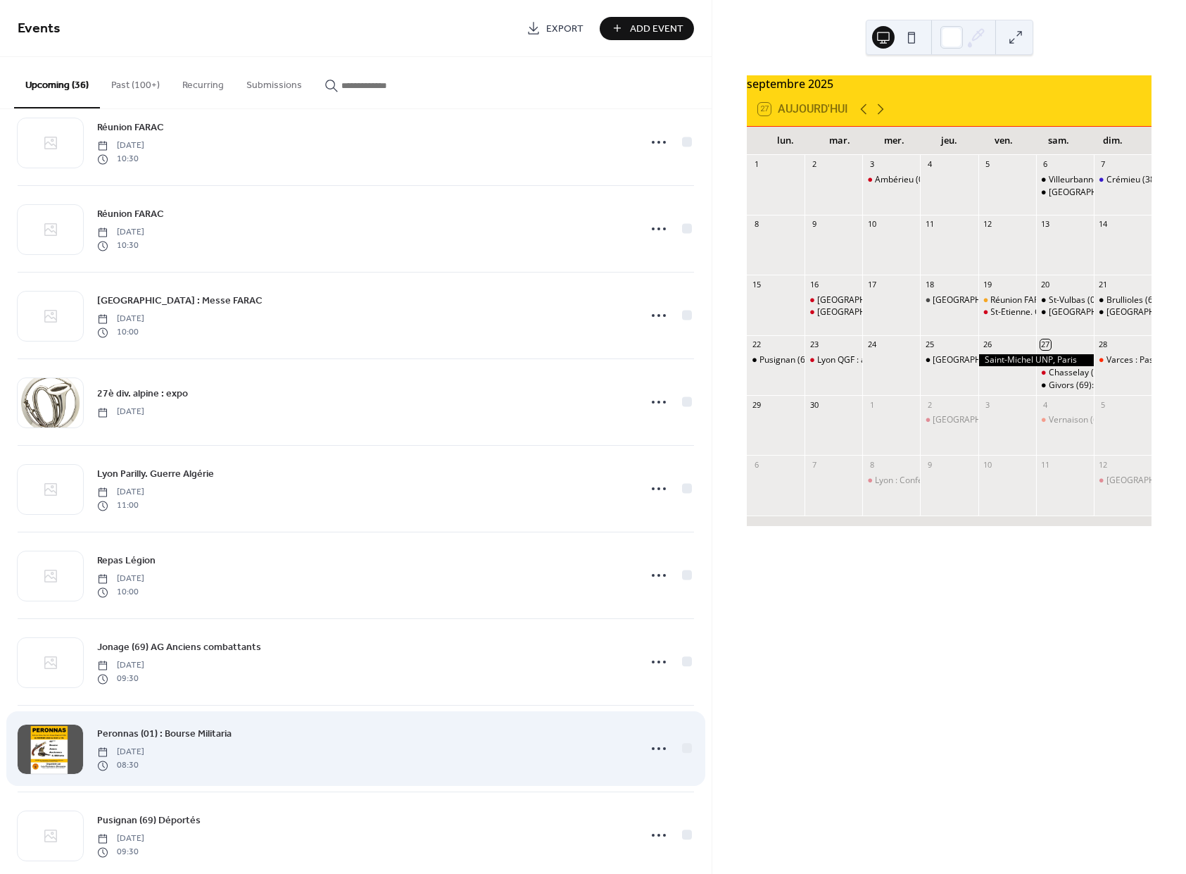
scroll to position [1486, 0]
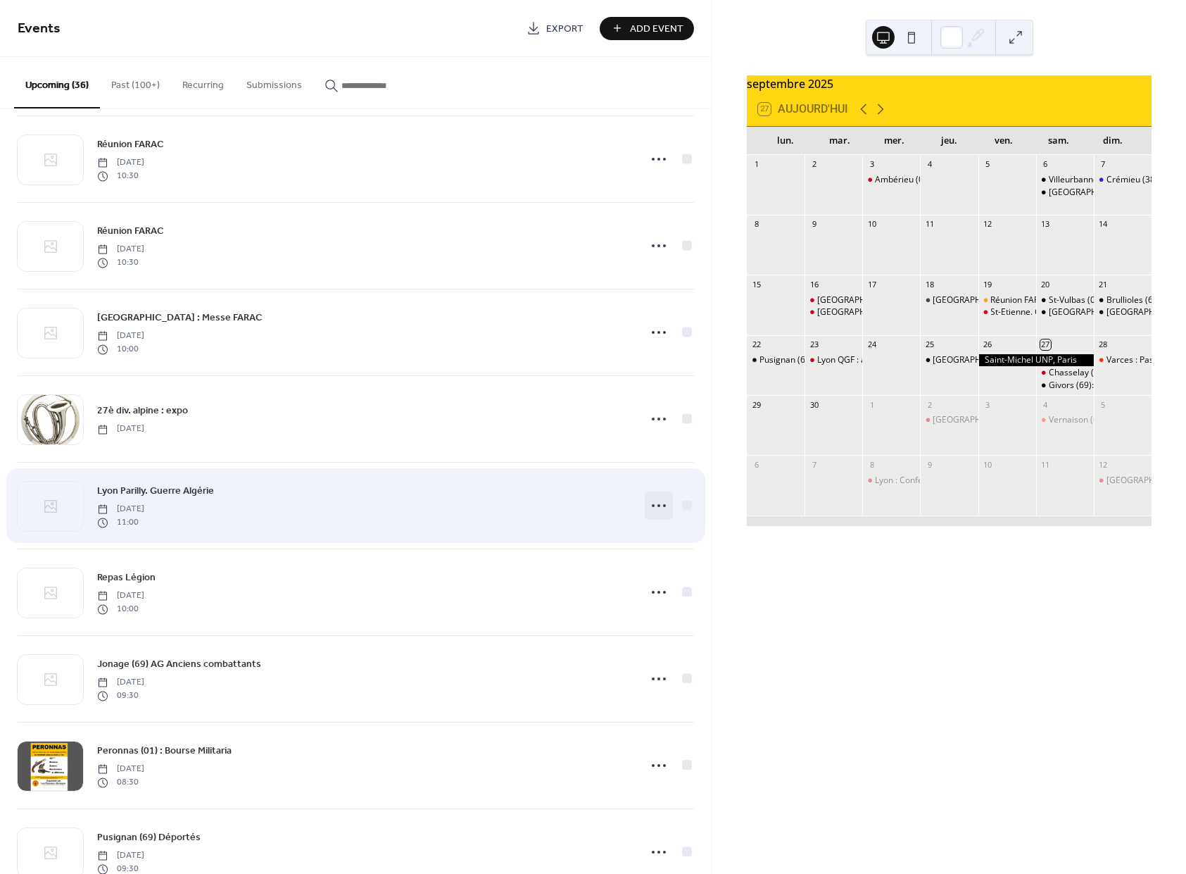
click at [652, 507] on circle at bounding box center [653, 505] width 3 height 3
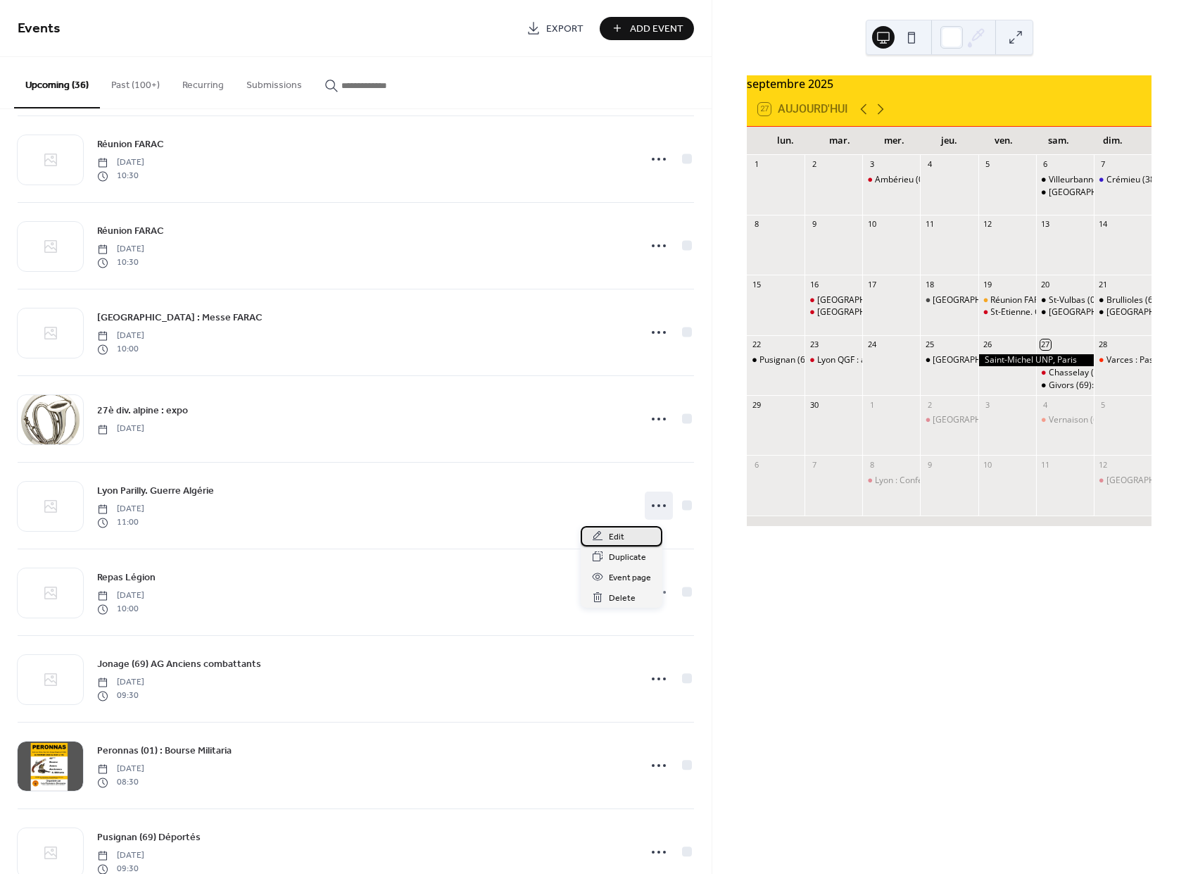
click at [594, 531] on icon at bounding box center [597, 535] width 11 height 11
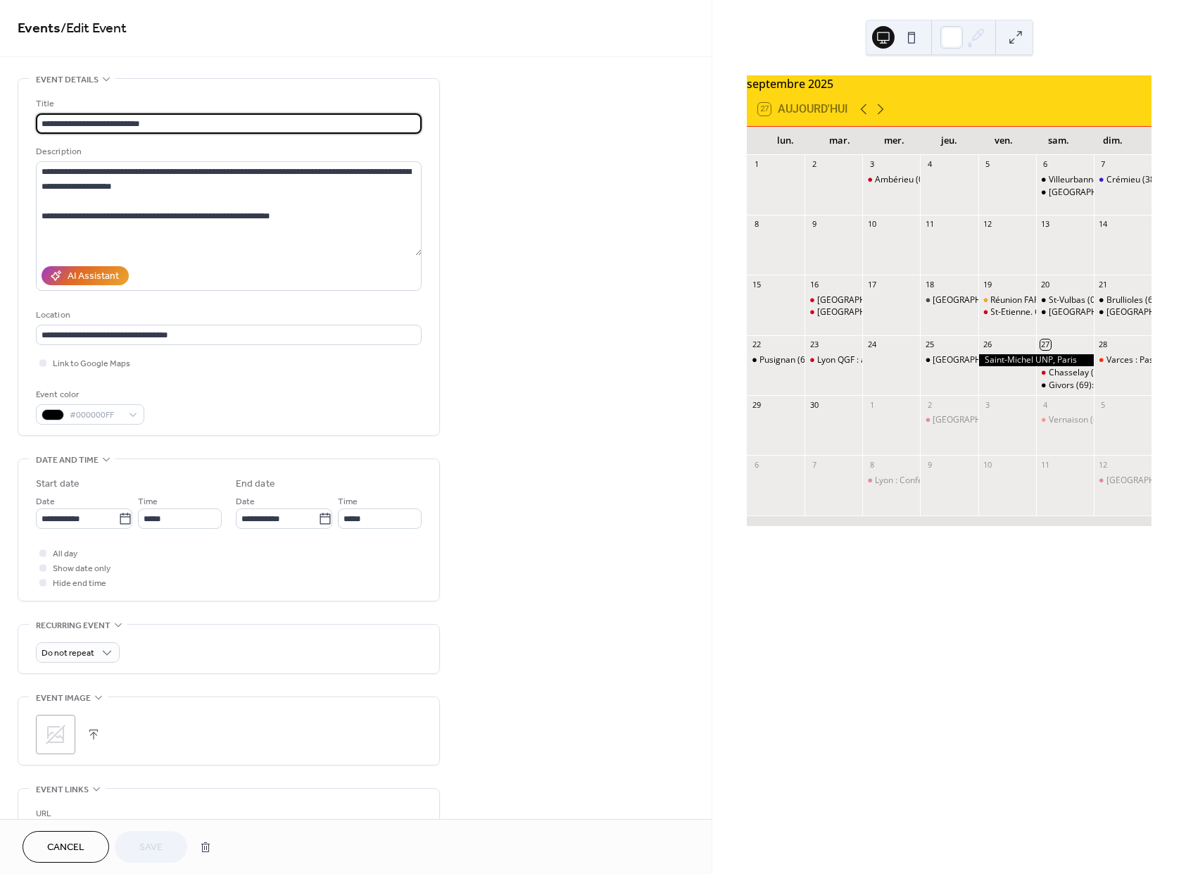
click at [78, 845] on span "Cancel" at bounding box center [65, 848] width 37 height 15
